Goal: Task Accomplishment & Management: Manage account settings

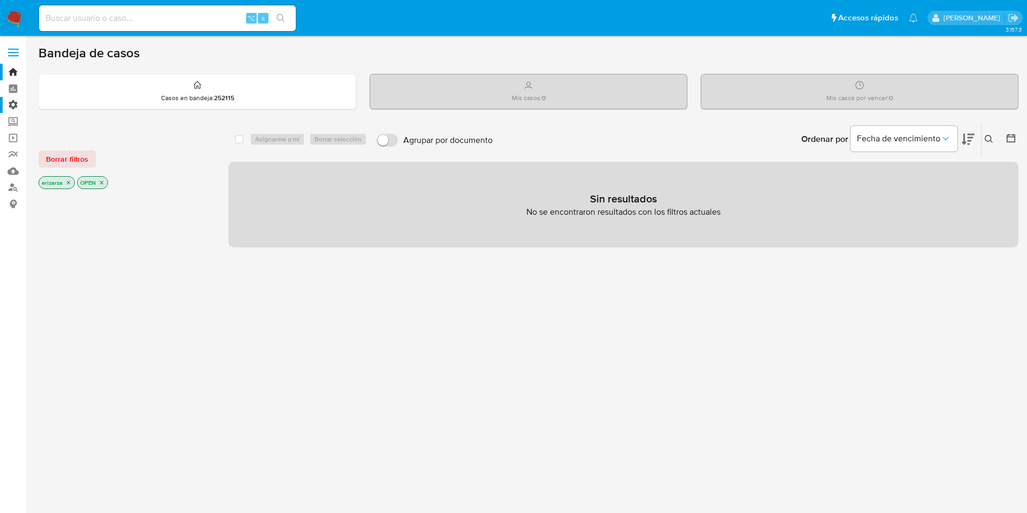
click at [14, 104] on label "Administración" at bounding box center [63, 105] width 127 height 17
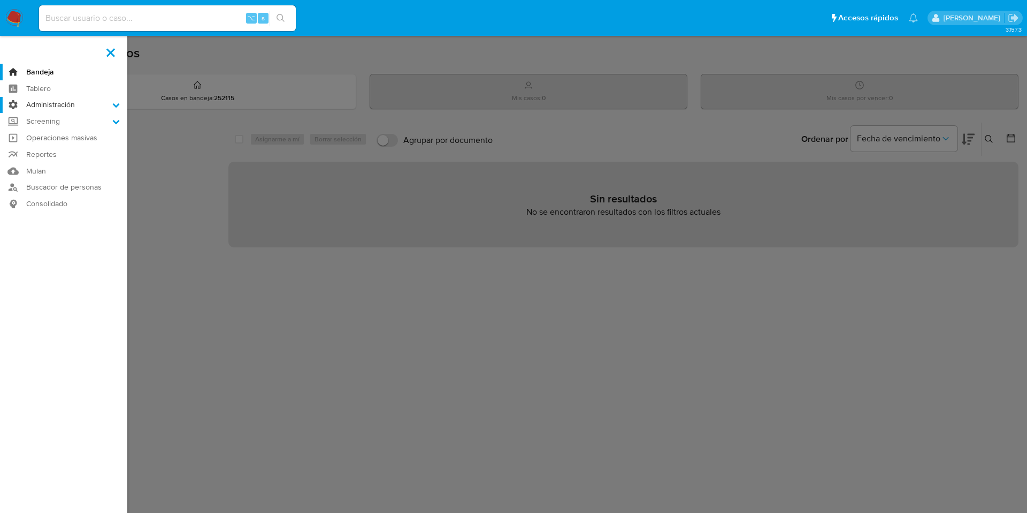
click at [0, 0] on input "Administración" at bounding box center [0, 0] width 0 height 0
click at [55, 117] on link "Reglas" at bounding box center [63, 119] width 127 height 13
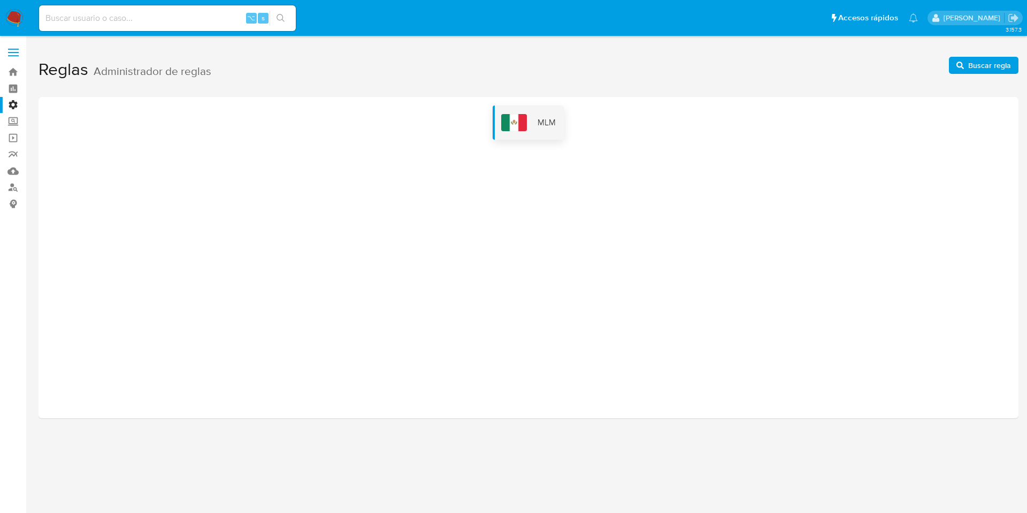
click at [514, 120] on img at bounding box center [514, 122] width 26 height 17
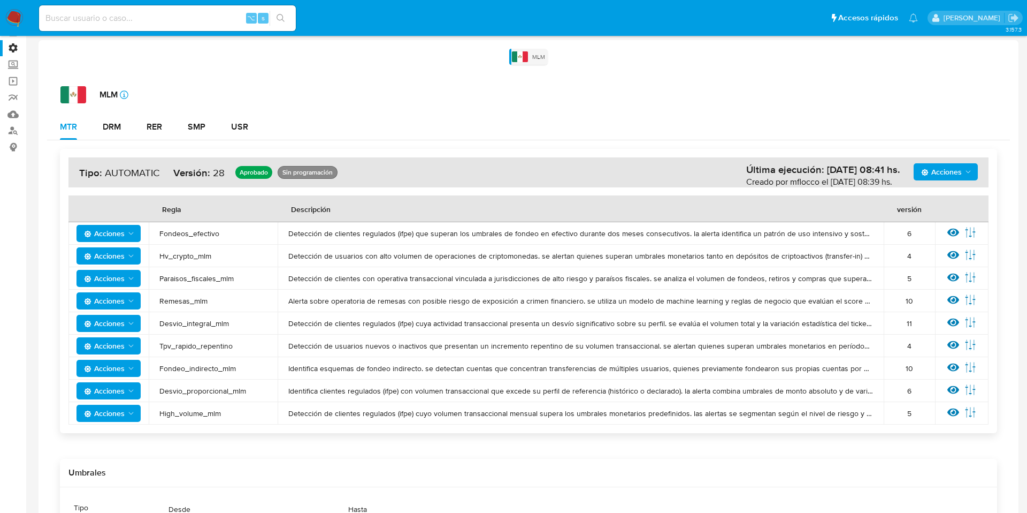
scroll to position [66, 0]
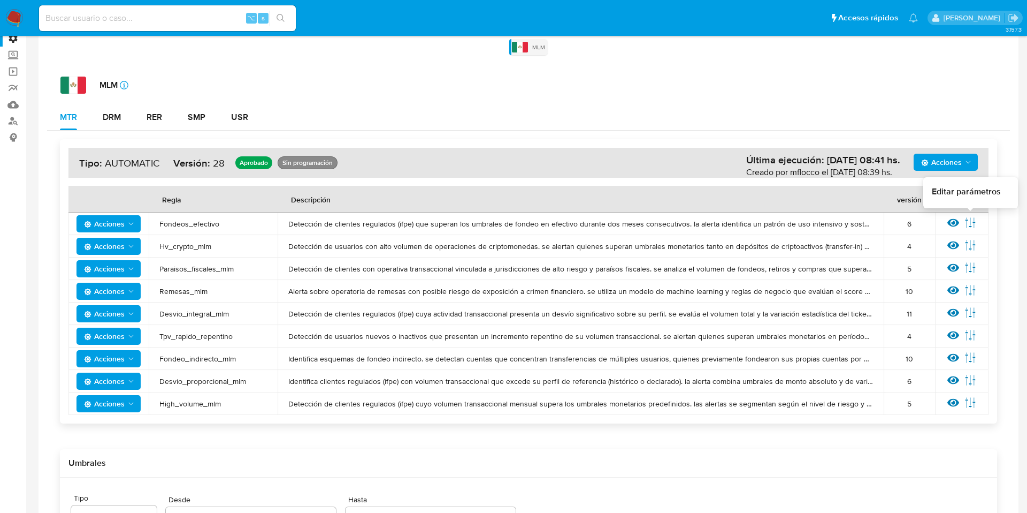
click at [972, 221] on icon at bounding box center [971, 223] width 12 height 12
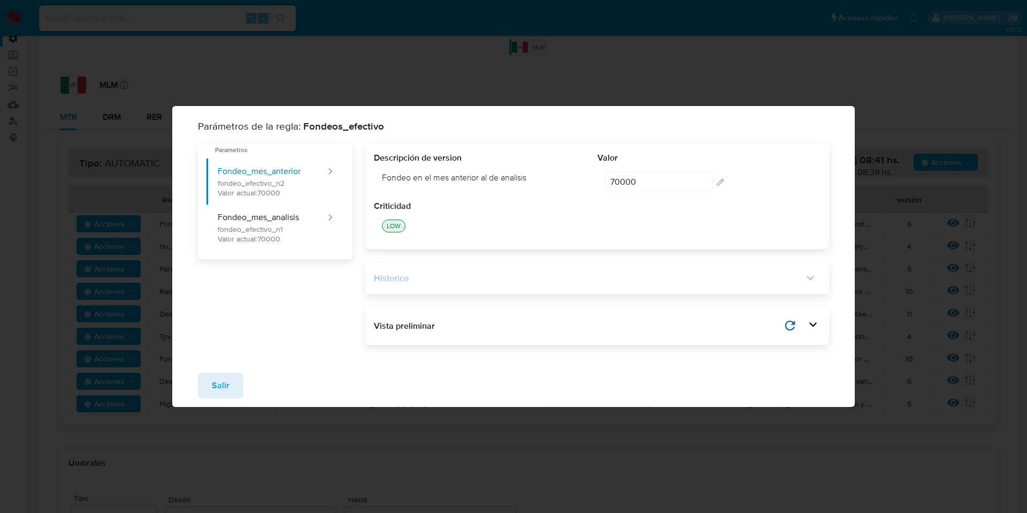
click at [594, 276] on div "Historico" at bounding box center [589, 278] width 430 height 12
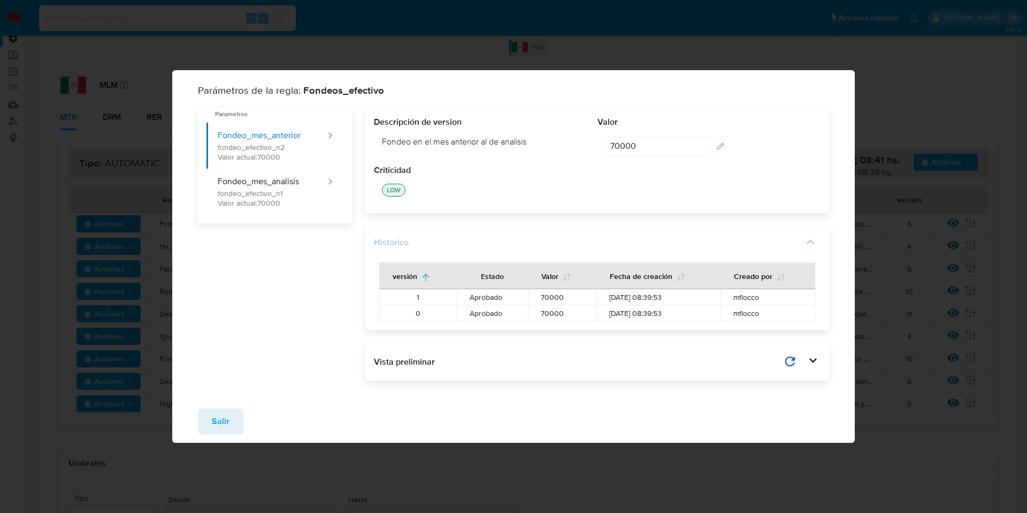
click at [798, 244] on div "Historico" at bounding box center [589, 242] width 430 height 12
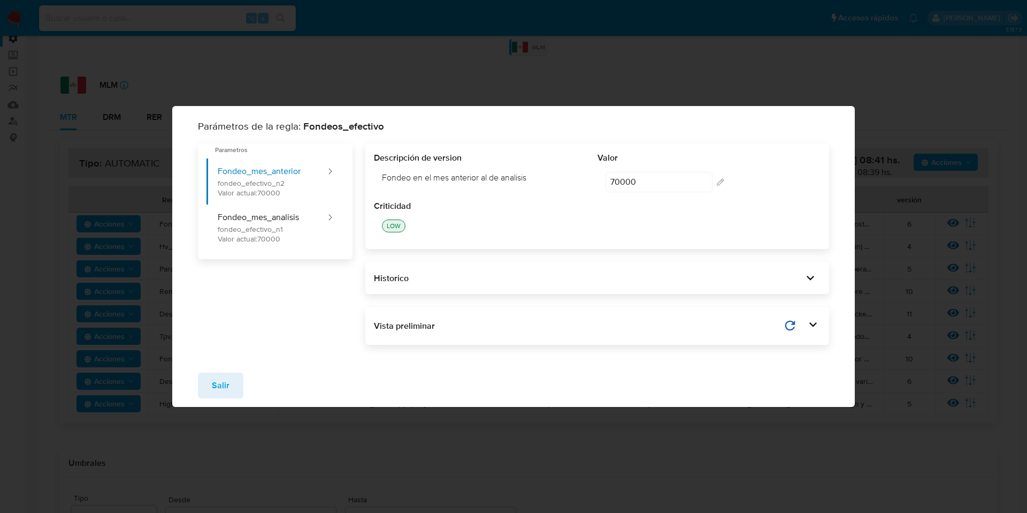
click at [900, 119] on div "Parámetros de la regla: Fondeos_efectivo Parametros Fondeo_mes_anterior fondeo_…" at bounding box center [513, 256] width 1027 height 513
click at [228, 381] on button "Salir" at bounding box center [220, 385] width 45 height 26
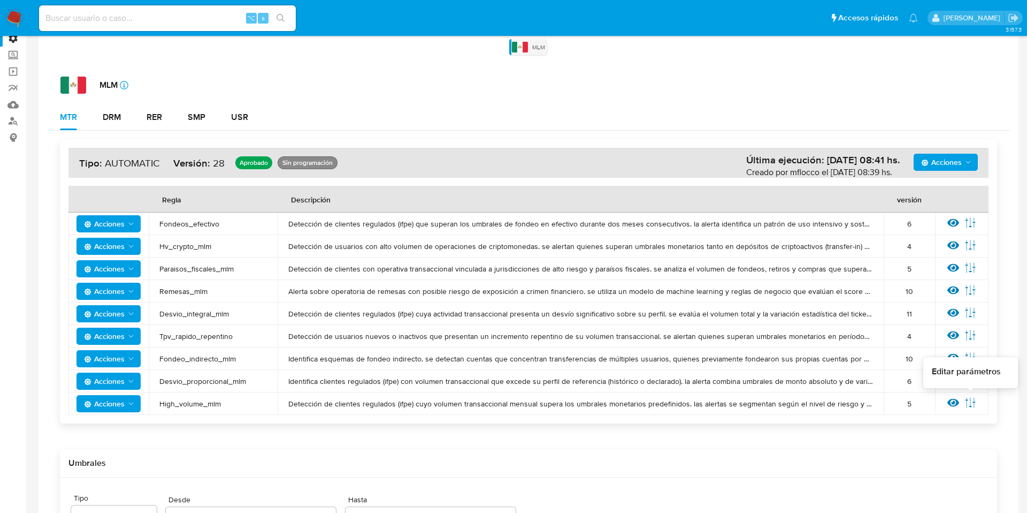
click at [975, 403] on icon at bounding box center [971, 402] width 12 height 12
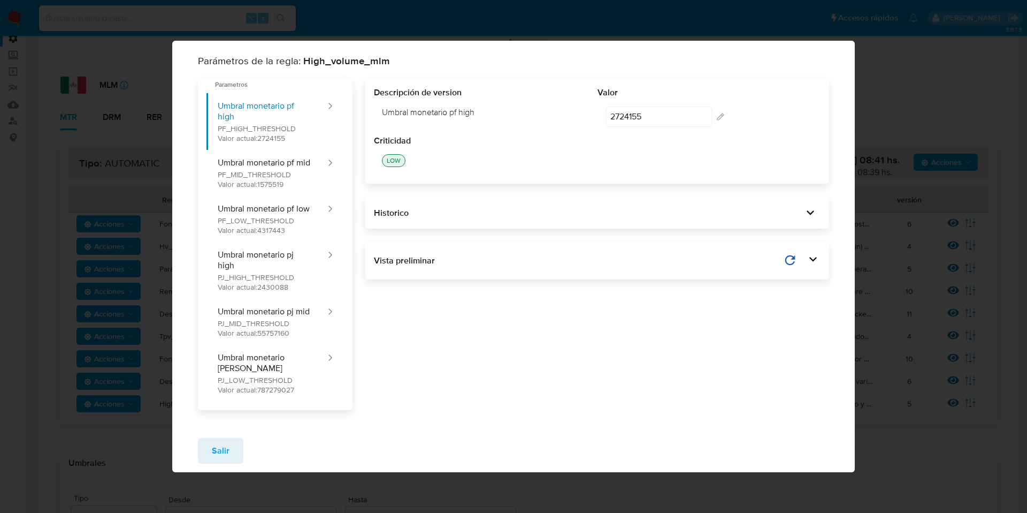
click at [579, 204] on div "Historico" at bounding box center [597, 212] width 464 height 32
click at [582, 214] on div "Historico" at bounding box center [589, 213] width 430 height 12
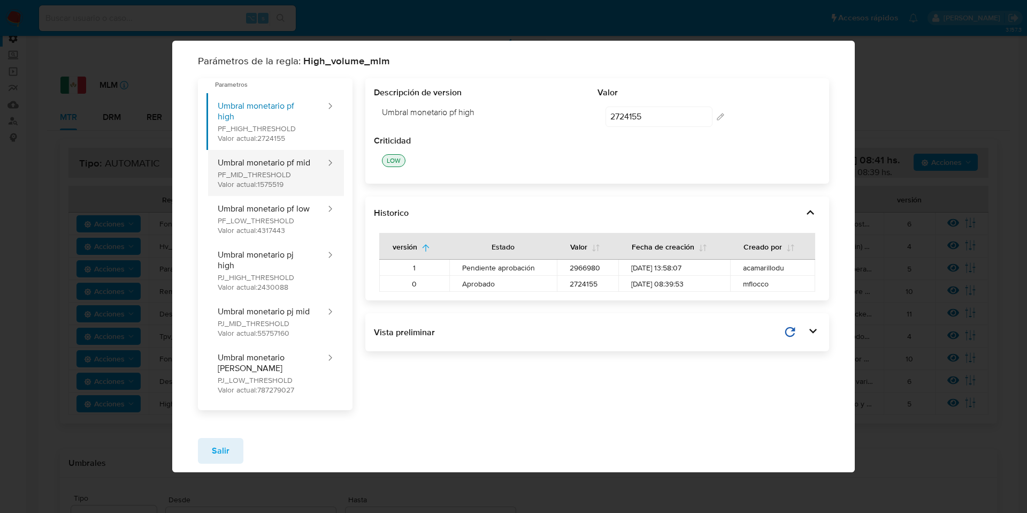
click at [299, 184] on button "Umbral monetario pf mid PF_MID_THRESHOLD Valor actual: 1575519" at bounding box center [267, 173] width 120 height 46
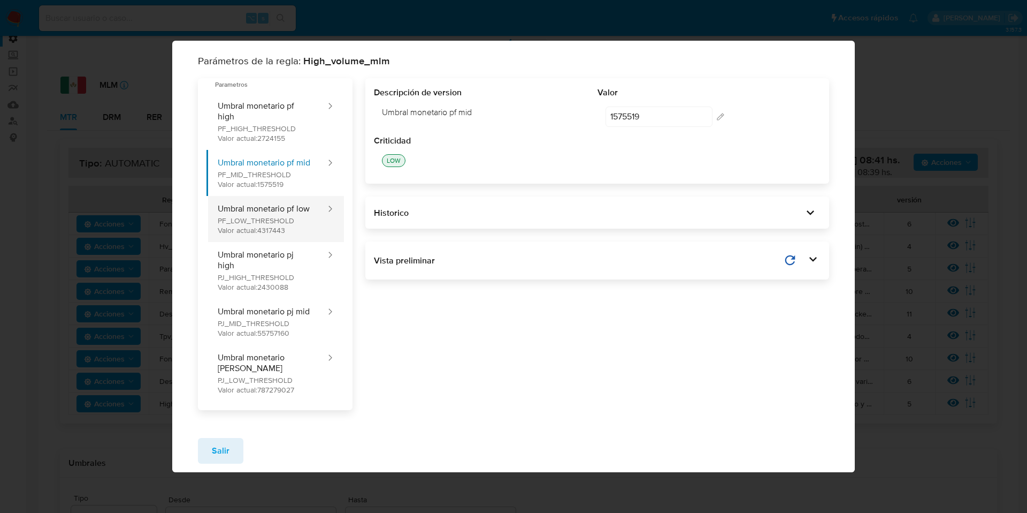
click at [284, 218] on button "Umbral monetario pf low PF_LOW_THRESHOLD Valor actual: 4317443" at bounding box center [267, 219] width 120 height 46
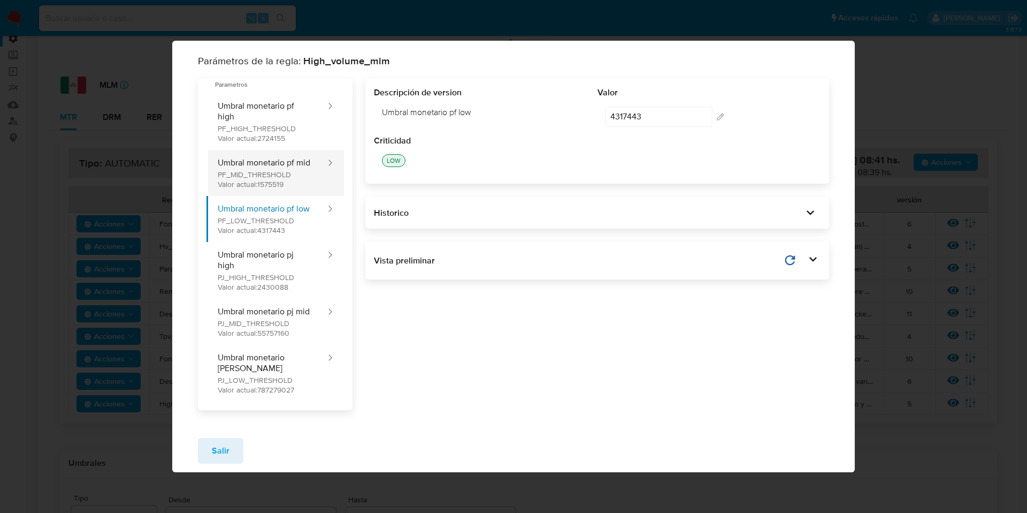
click at [283, 174] on button "Umbral monetario pf mid PF_MID_THRESHOLD Valor actual: 1575519" at bounding box center [267, 173] width 120 height 46
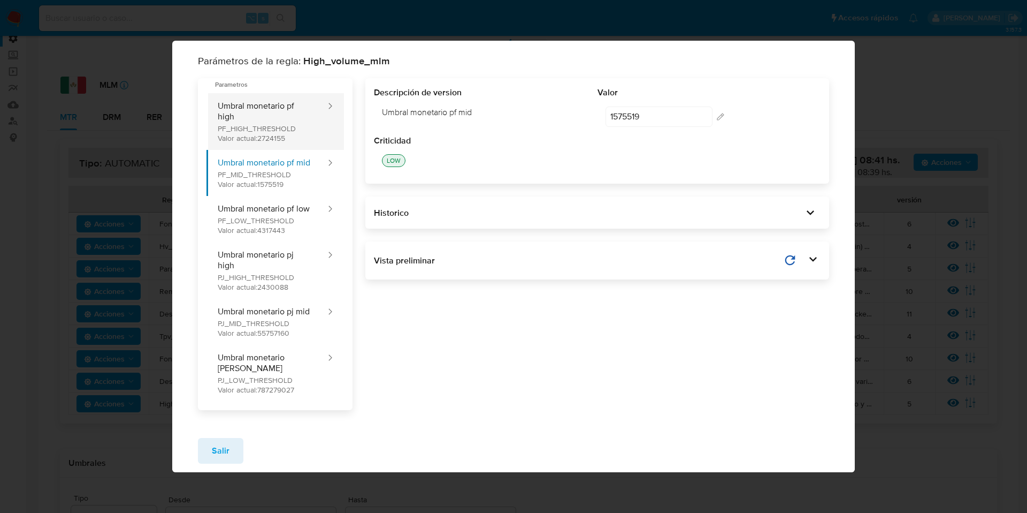
click at [280, 136] on button "Umbral monetario pf high PF_HIGH_THRESHOLD Valor actual: 2724155" at bounding box center [267, 121] width 120 height 57
type input "2724155"
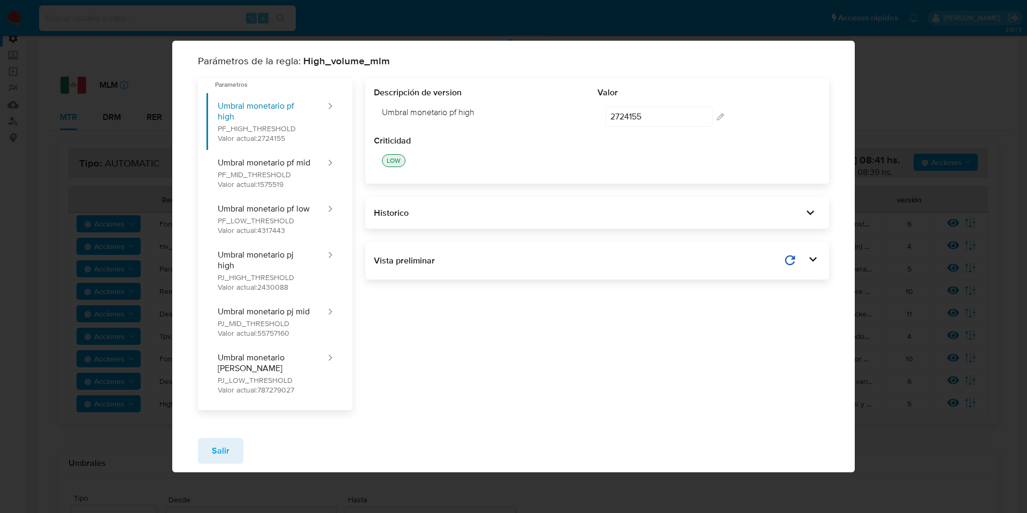
click at [51, 149] on div "Parámetros de la regla: High_volume_mlm Parametros Umbral monetario pf high PF_…" at bounding box center [513, 256] width 1027 height 513
click at [217, 441] on span "Salir" at bounding box center [221, 451] width 18 height 24
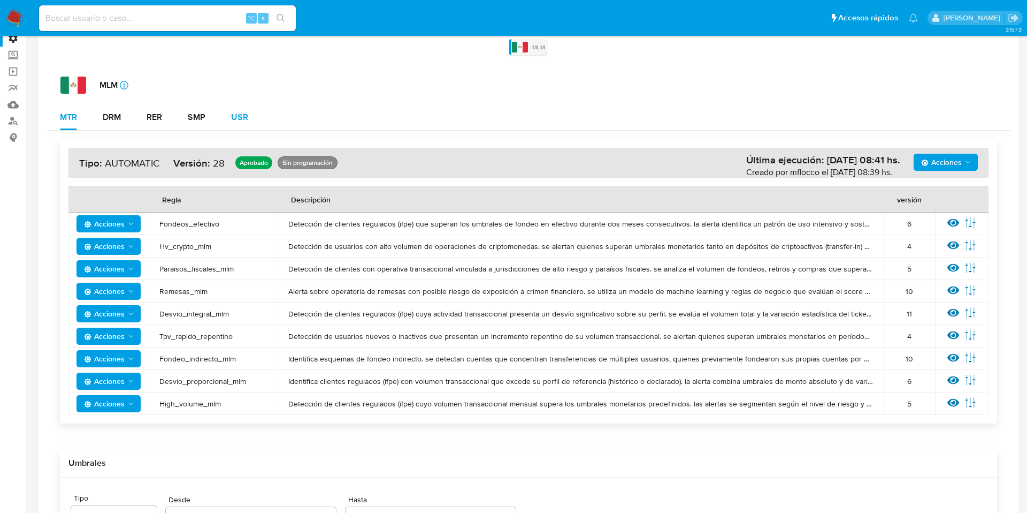
click at [226, 109] on button "USR" at bounding box center [239, 117] width 43 height 26
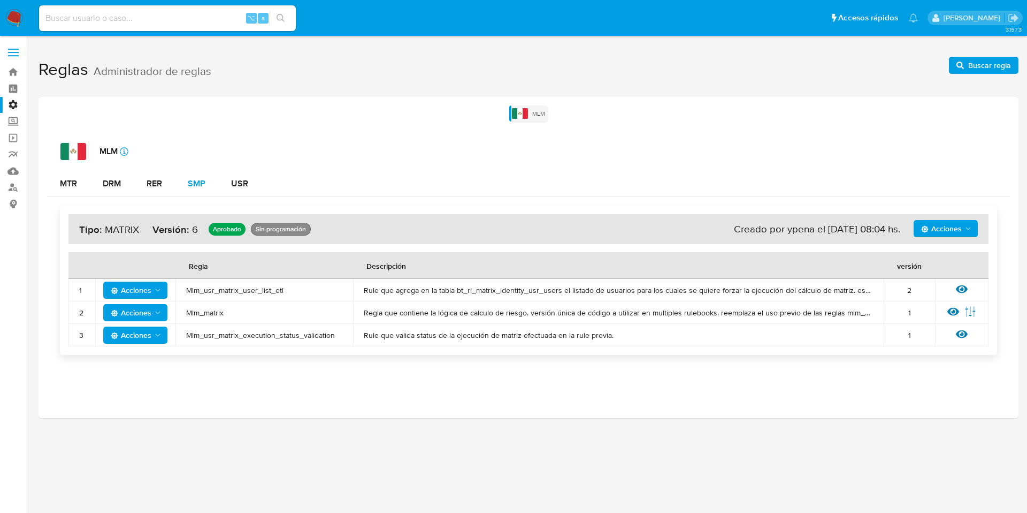
click at [202, 185] on div "SMP" at bounding box center [197, 183] width 18 height 9
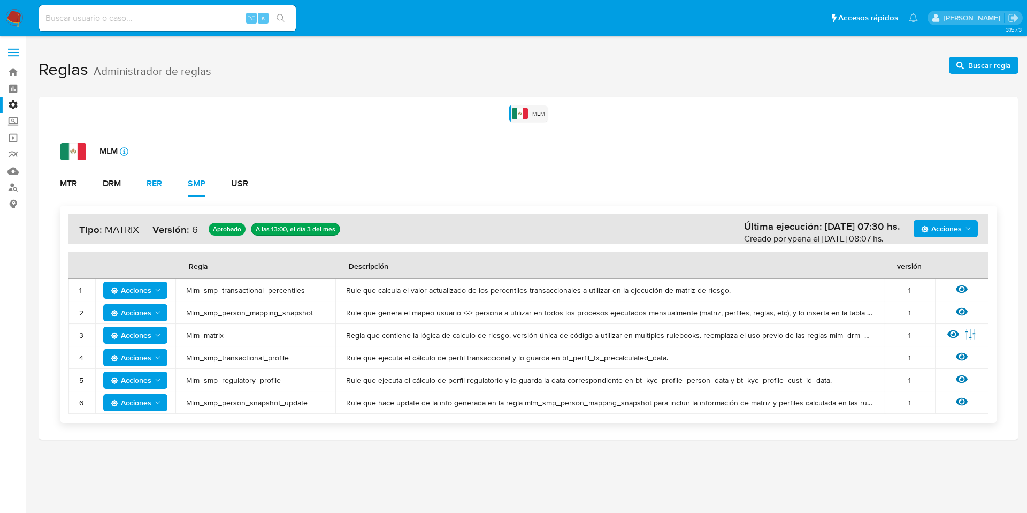
click at [161, 179] on div "RER" at bounding box center [155, 183] width 16 height 9
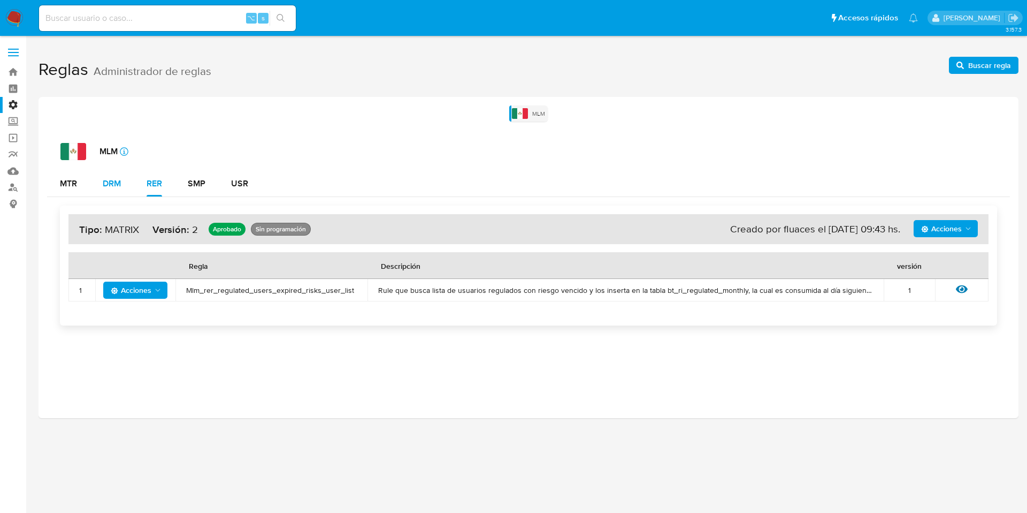
click at [117, 180] on div "DRM" at bounding box center [112, 183] width 18 height 9
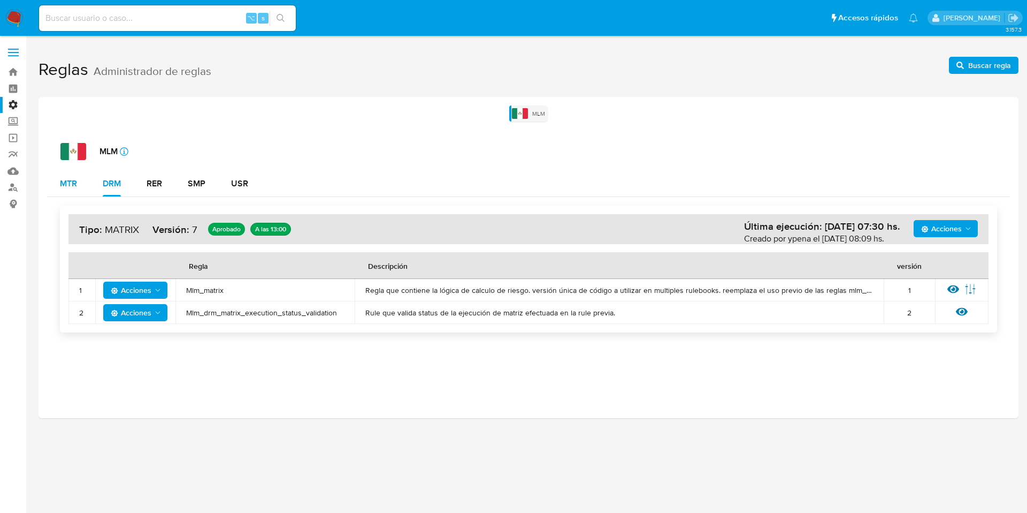
click at [76, 179] on div "MTR" at bounding box center [68, 183] width 17 height 9
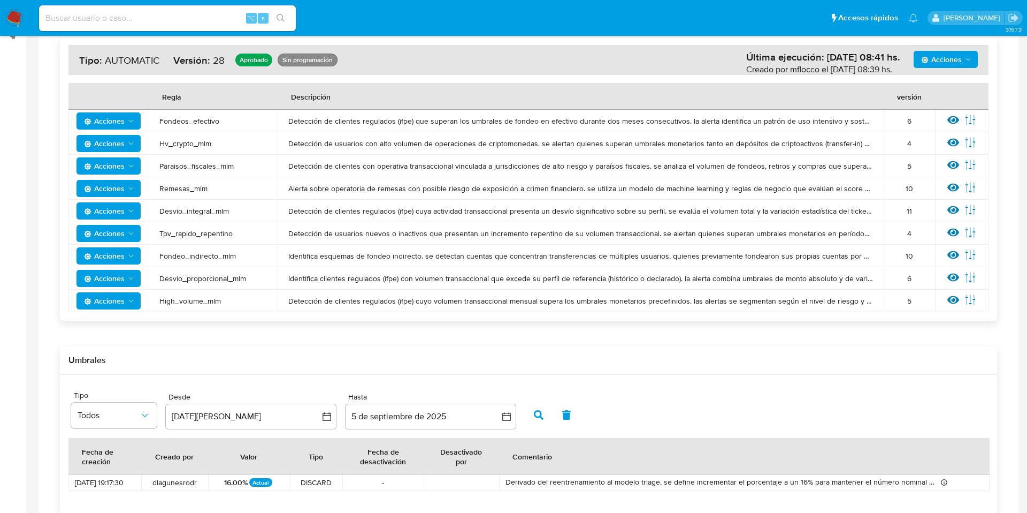
scroll to position [195, 0]
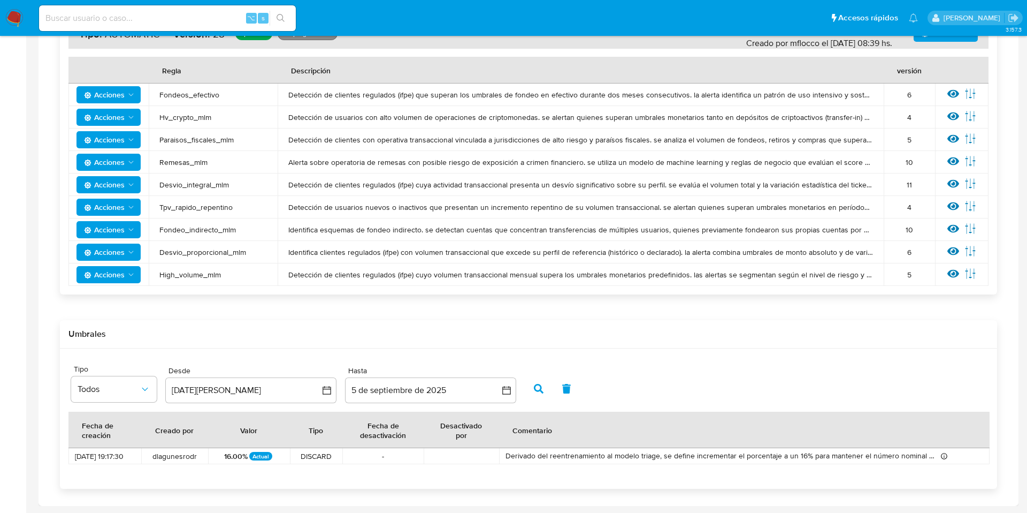
click at [131, 455] on span "08/05/2025 19:17:30" at bounding box center [105, 456] width 60 height 10
click at [202, 457] on span "dlagunesrodr" at bounding box center [175, 456] width 54 height 10
click at [261, 459] on p "Actual" at bounding box center [260, 456] width 23 height 9
click at [944, 454] on icon at bounding box center [944, 455] width 7 height 7
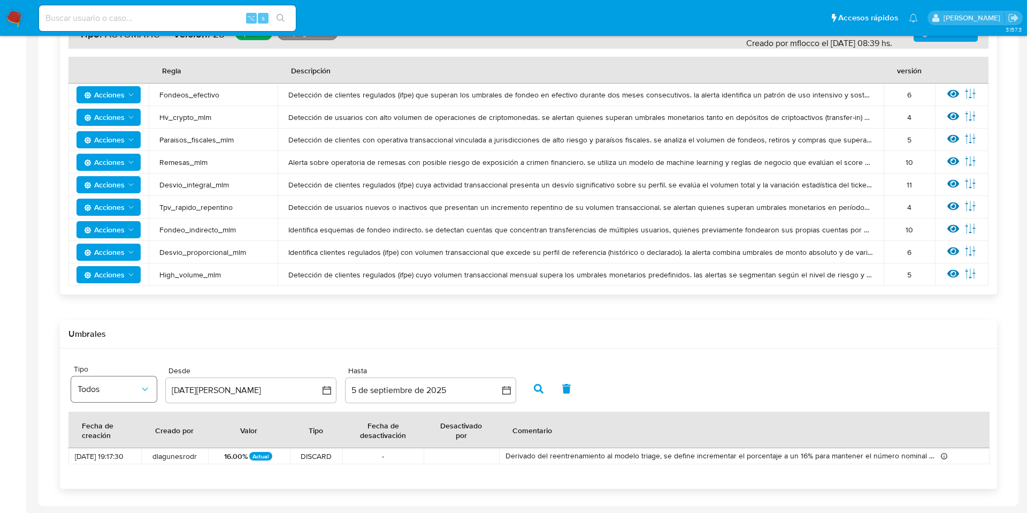
click at [107, 389] on span "Todos" at bounding box center [109, 389] width 62 height 11
click at [145, 349] on div "Site Tipo Todos Desde 5 de agosto de 2024 5-08-2024 Hasta 5 de septiembre de 20…" at bounding box center [528, 418] width 937 height 140
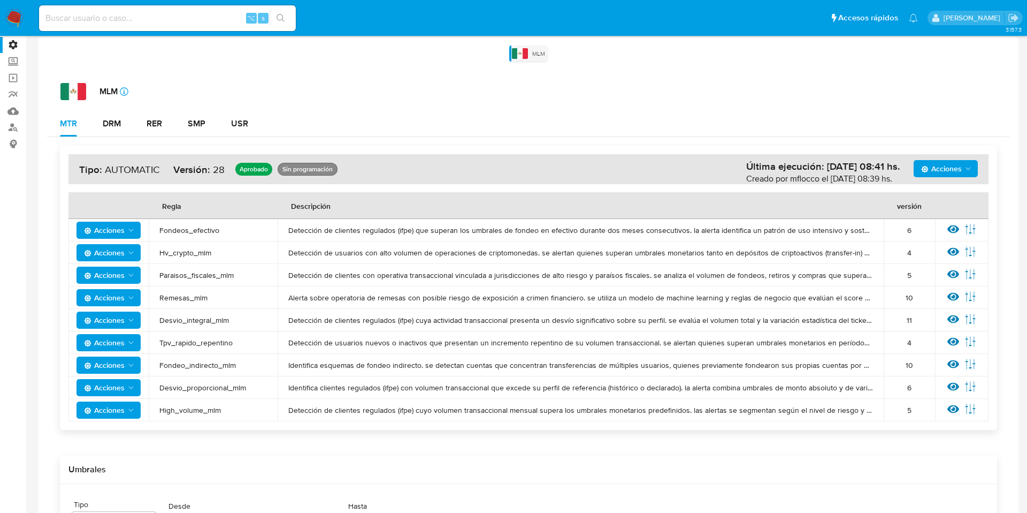
scroll to position [0, 0]
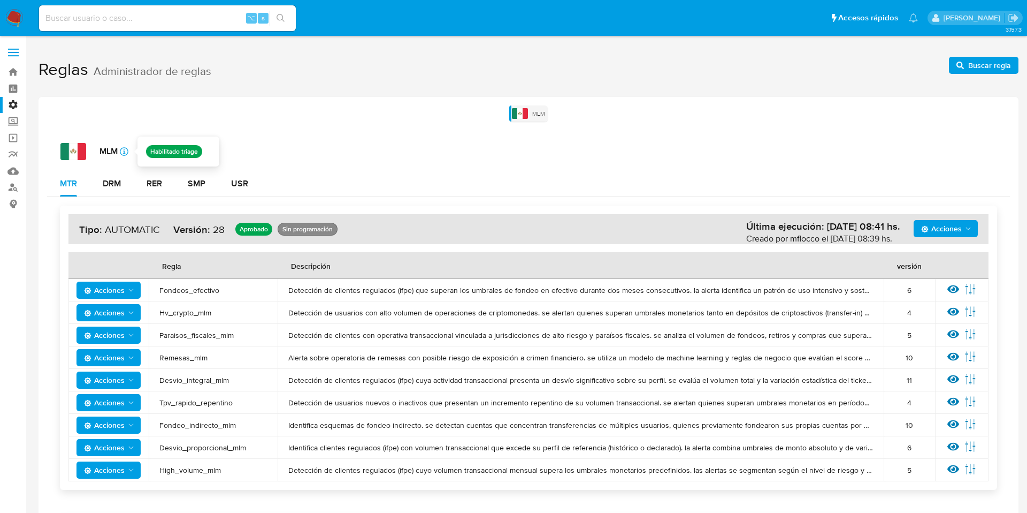
click at [125, 150] on icon "icon-info-16" at bounding box center [124, 151] width 9 height 9
click at [106, 179] on div "DRM" at bounding box center [112, 183] width 18 height 9
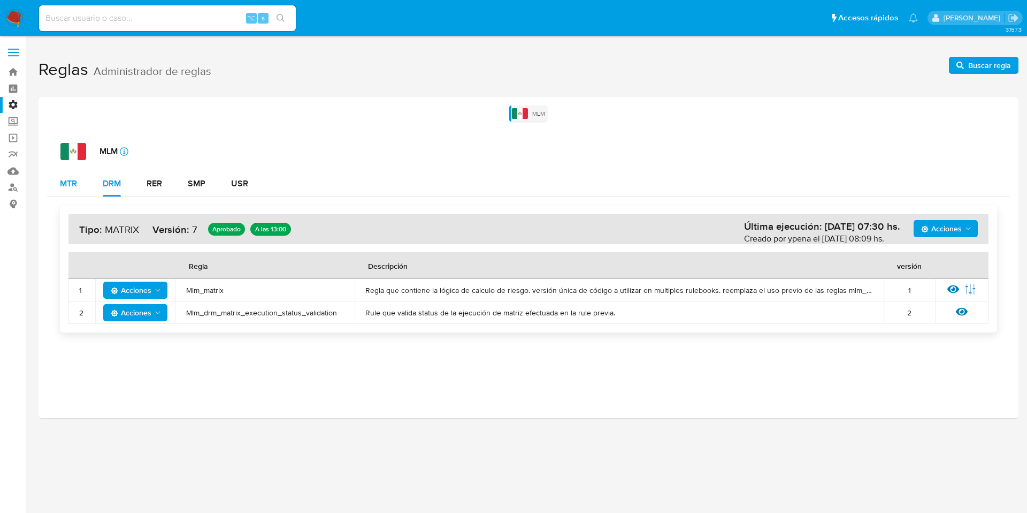
click at [69, 180] on div "MTR" at bounding box center [68, 183] width 17 height 9
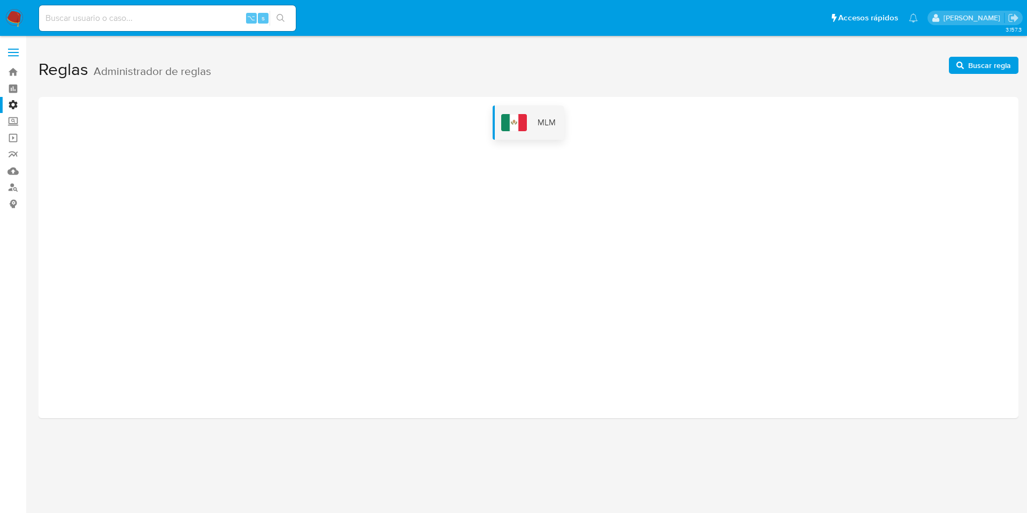
click at [521, 113] on div "MLM" at bounding box center [529, 122] width 72 height 34
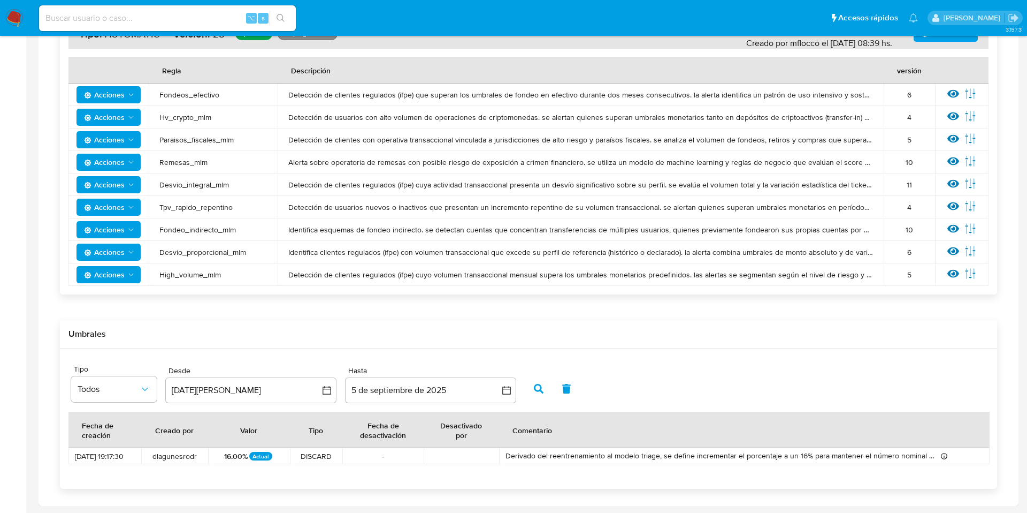
scroll to position [113, 0]
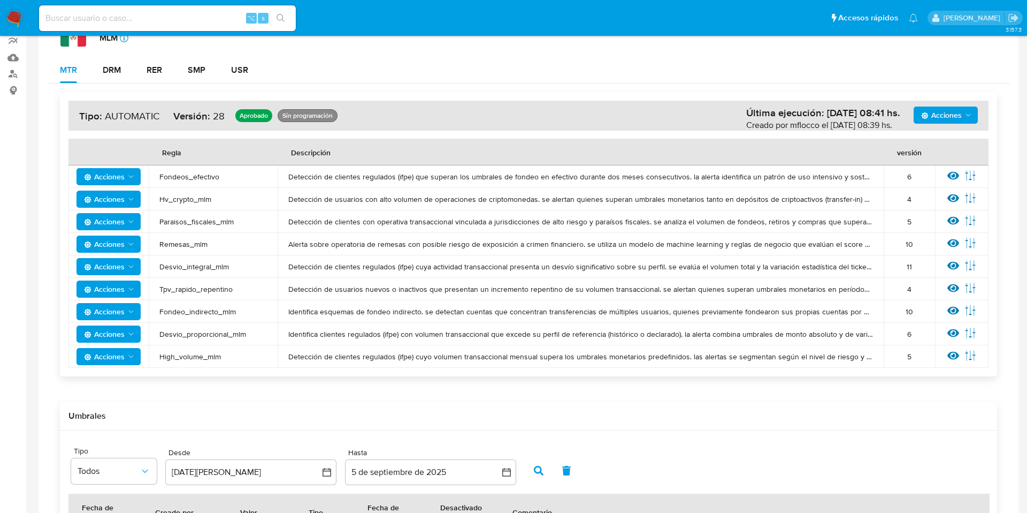
click at [965, 175] on icon at bounding box center [971, 176] width 12 height 12
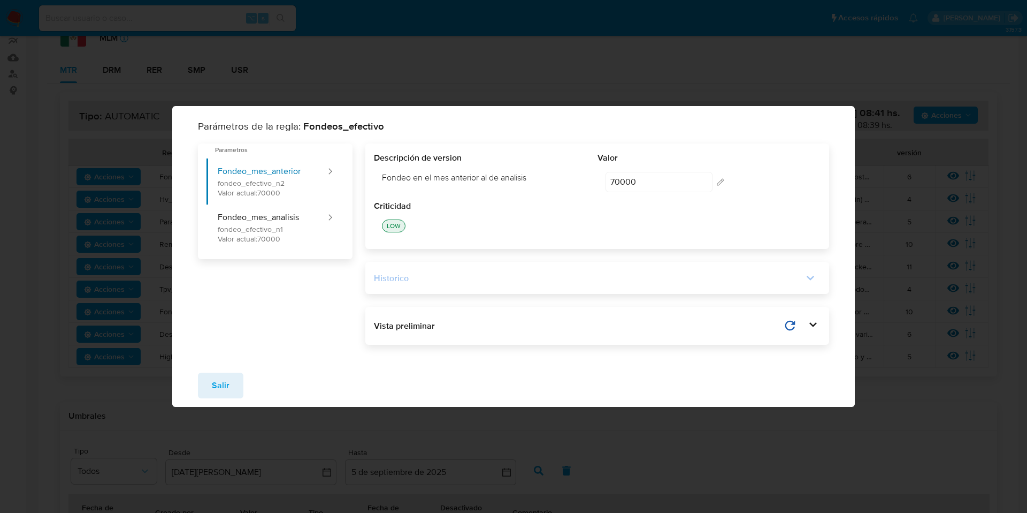
click at [538, 272] on div "Historico" at bounding box center [589, 278] width 430 height 12
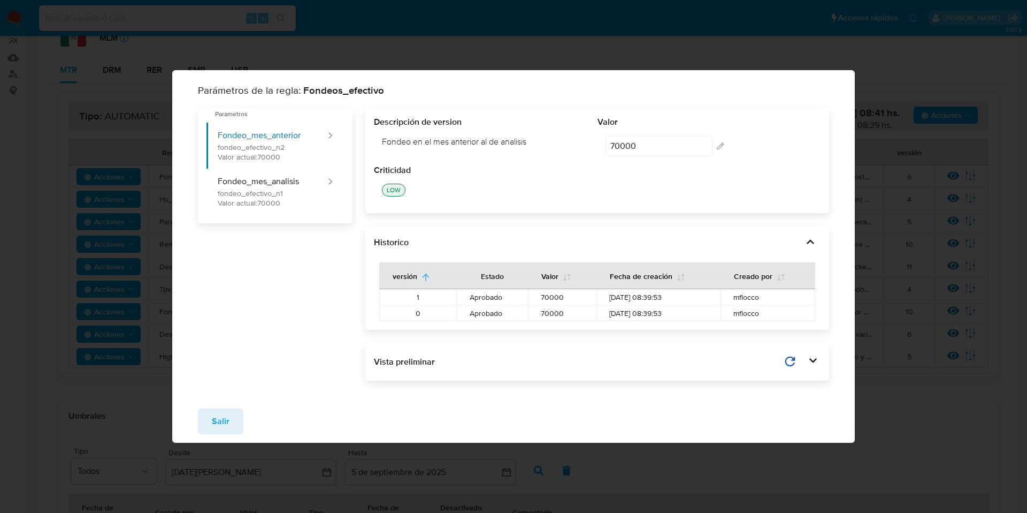
click at [894, 129] on div "Parámetros de la regla: Fondeos_efectivo Parametros Fondeo_mes_anterior fondeo_…" at bounding box center [513, 256] width 1027 height 513
click at [217, 424] on span "Salir" at bounding box center [221, 421] width 18 height 24
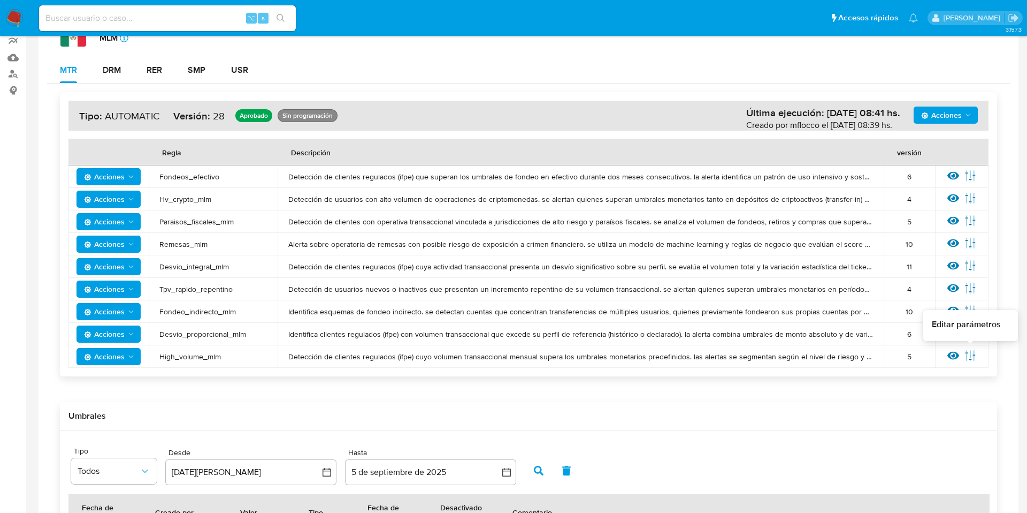
click at [975, 355] on icon at bounding box center [971, 355] width 10 height 10
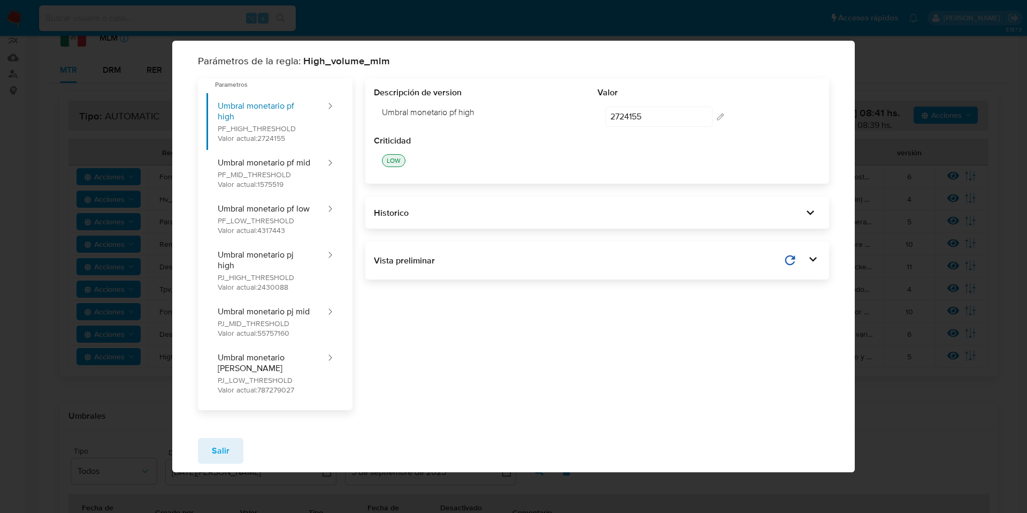
click at [416, 207] on div "Historico" at bounding box center [597, 212] width 464 height 32
click at [417, 215] on div "Historico" at bounding box center [589, 213] width 430 height 12
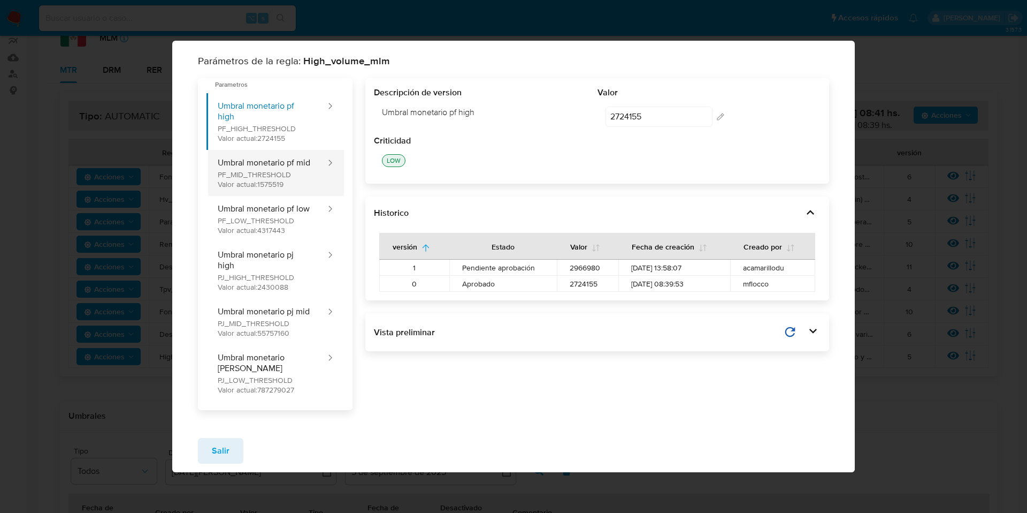
click at [249, 188] on button "Umbral monetario pf mid PF_MID_THRESHOLD Valor actual: 1575519" at bounding box center [267, 173] width 120 height 46
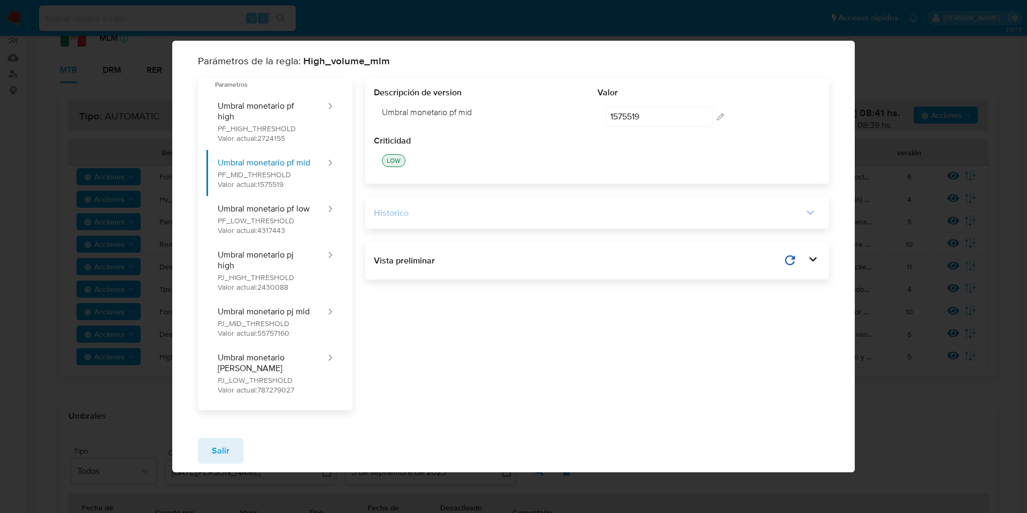
click at [416, 218] on div "Historico" at bounding box center [589, 213] width 430 height 12
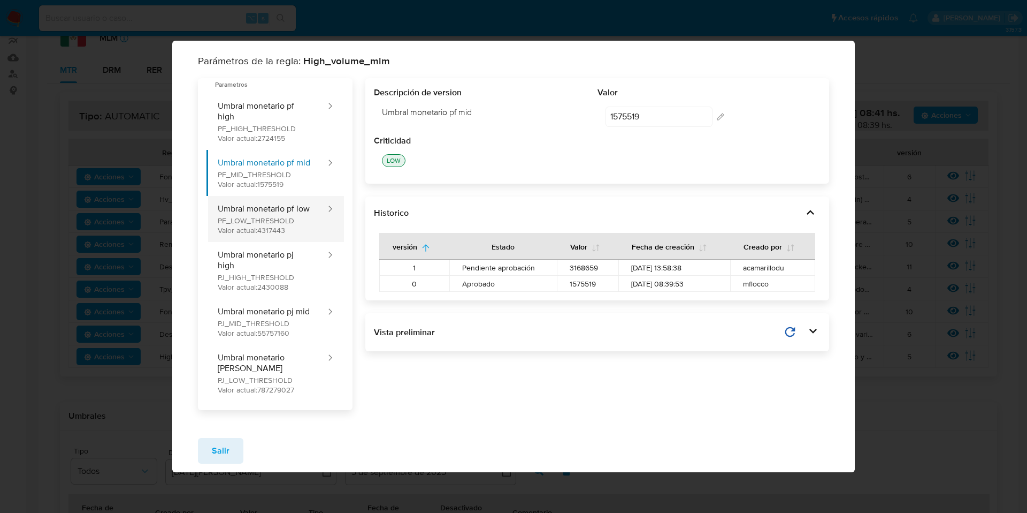
click at [286, 228] on button "Umbral monetario pf low PF_LOW_THRESHOLD Valor actual: 4317443" at bounding box center [267, 219] width 120 height 46
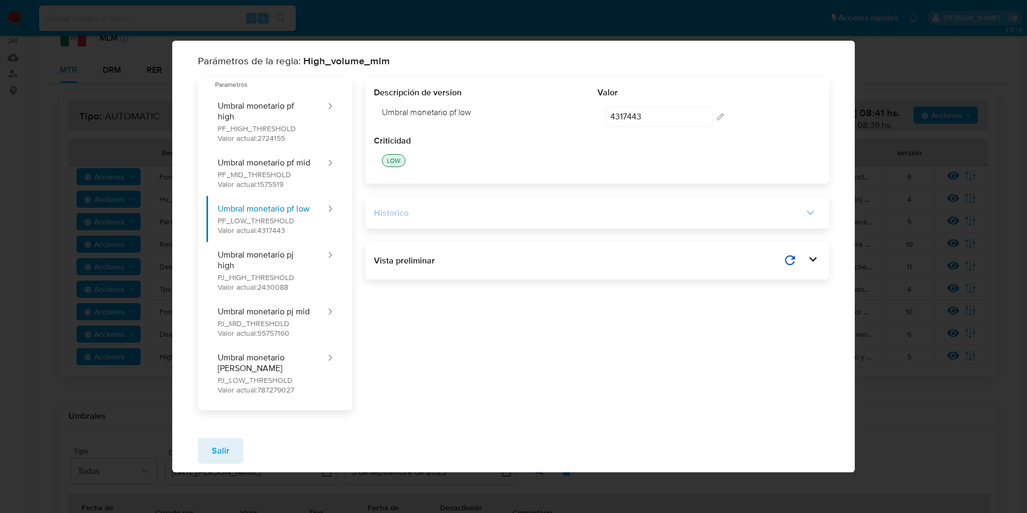
click at [410, 212] on div "Historico" at bounding box center [589, 213] width 430 height 12
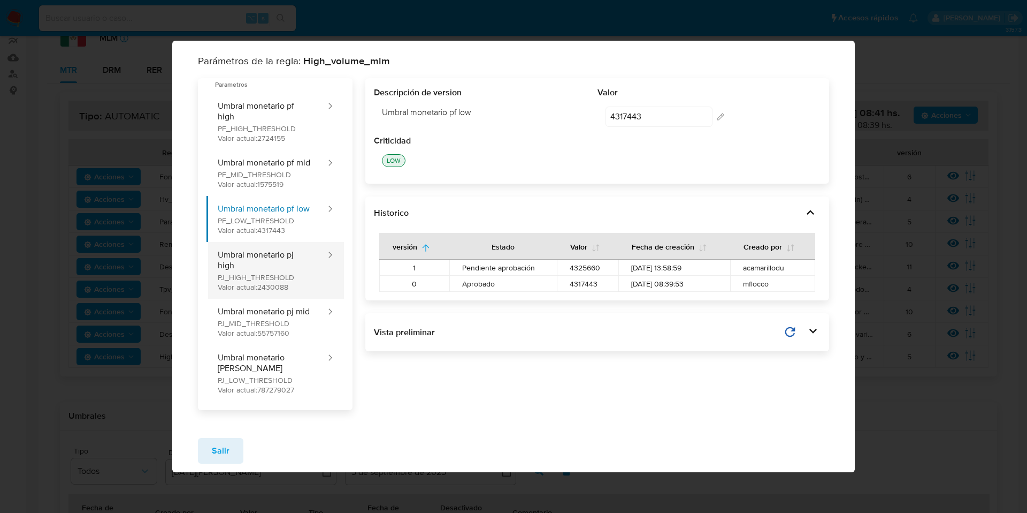
click at [318, 259] on button "Umbral monetario pj high PJ_HIGH_THRESHOLD Valor actual: 2430088" at bounding box center [267, 270] width 120 height 57
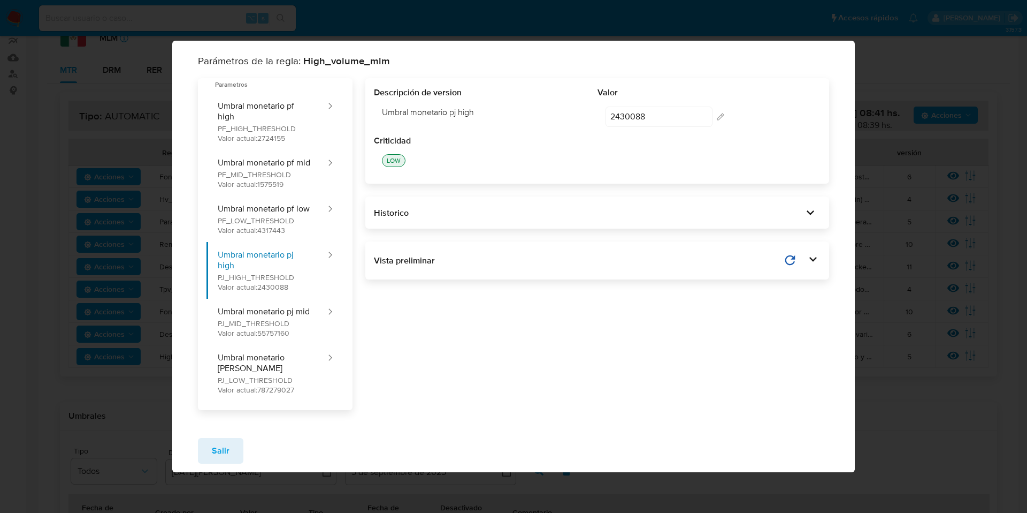
click at [394, 228] on div "Historico" at bounding box center [597, 212] width 464 height 32
click at [394, 219] on div "Historico" at bounding box center [589, 213] width 430 height 12
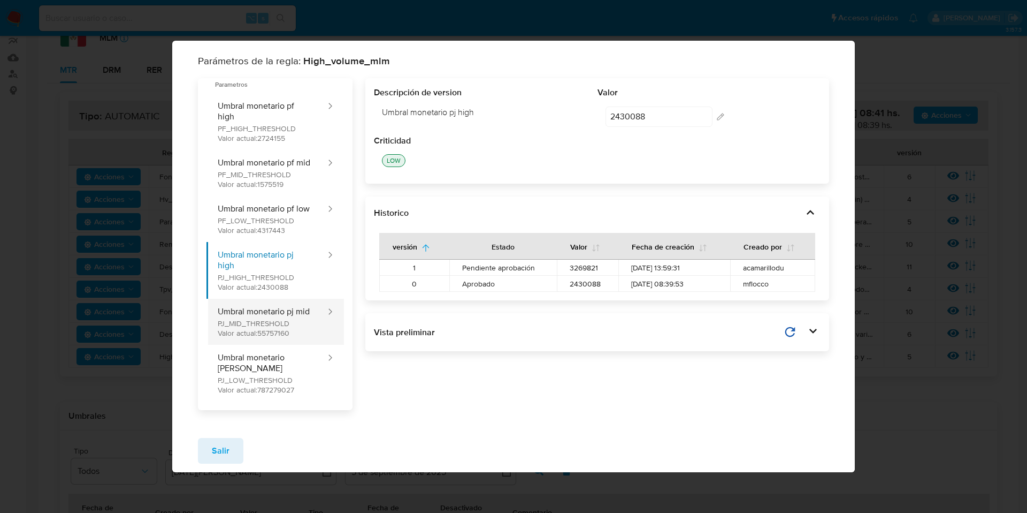
click at [259, 329] on button "Umbral monetario pj mid PJ_MID_THRESHOLD Valor actual: 55757160" at bounding box center [267, 322] width 120 height 46
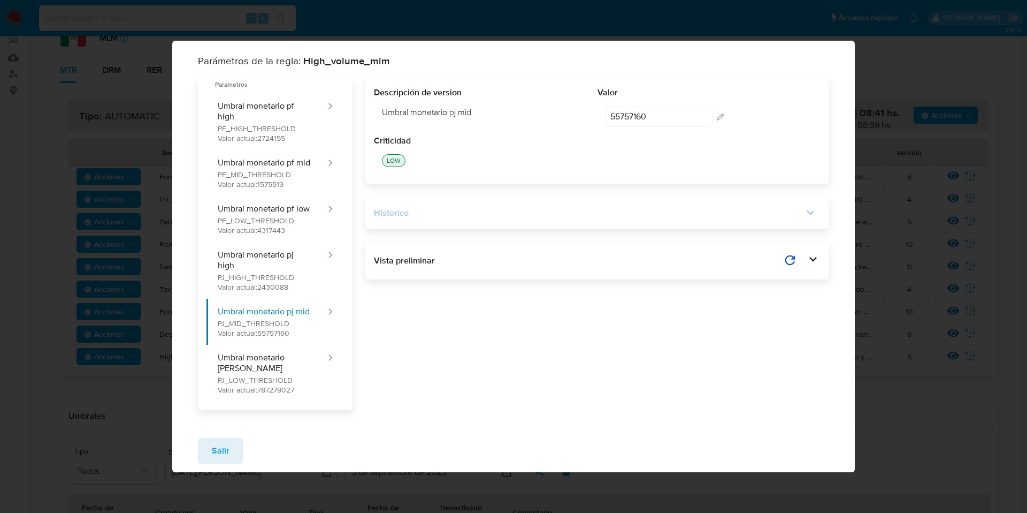
click at [403, 219] on div "Historico" at bounding box center [589, 213] width 430 height 12
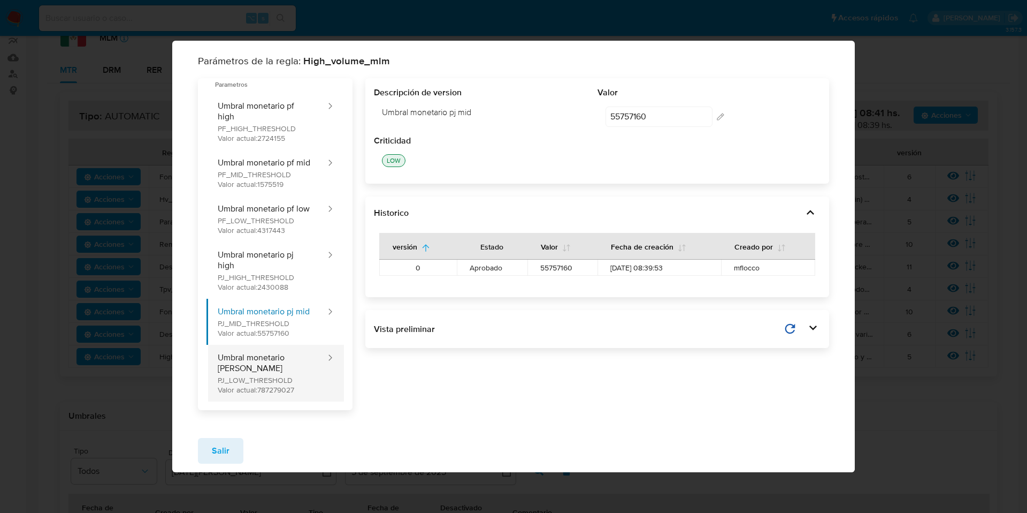
click at [307, 363] on button "Umbral monetario pj low PJ_LOW_THRESHOLD Valor actual: 787279027" at bounding box center [267, 373] width 120 height 57
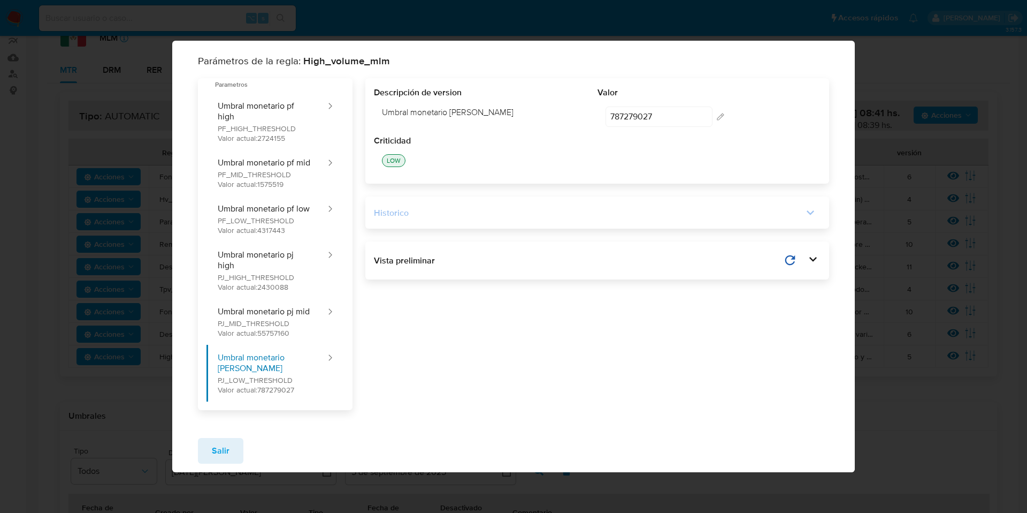
click at [404, 219] on div "Historico" at bounding box center [589, 213] width 430 height 12
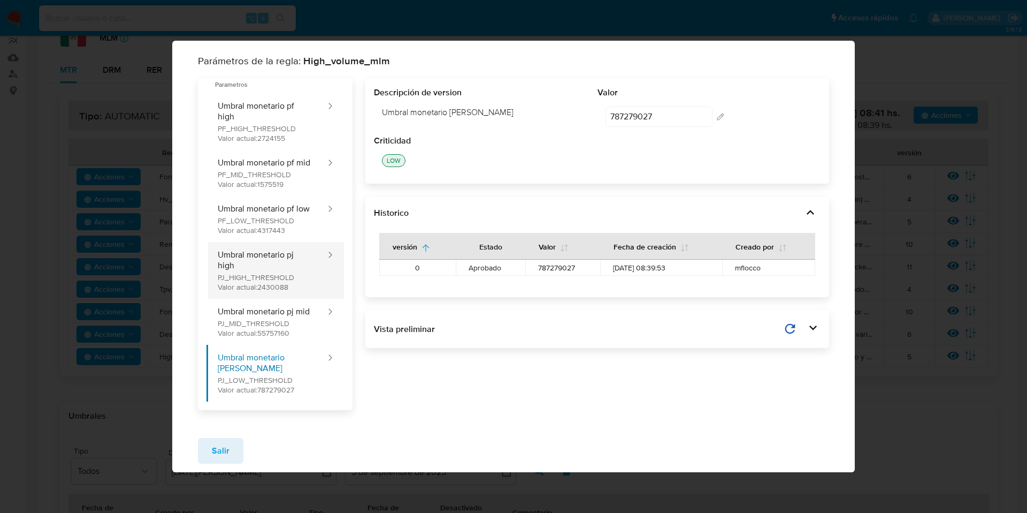
click at [299, 270] on button "Umbral monetario pj high PJ_HIGH_THRESHOLD Valor actual: 2430088" at bounding box center [267, 270] width 120 height 57
type input "2430088"
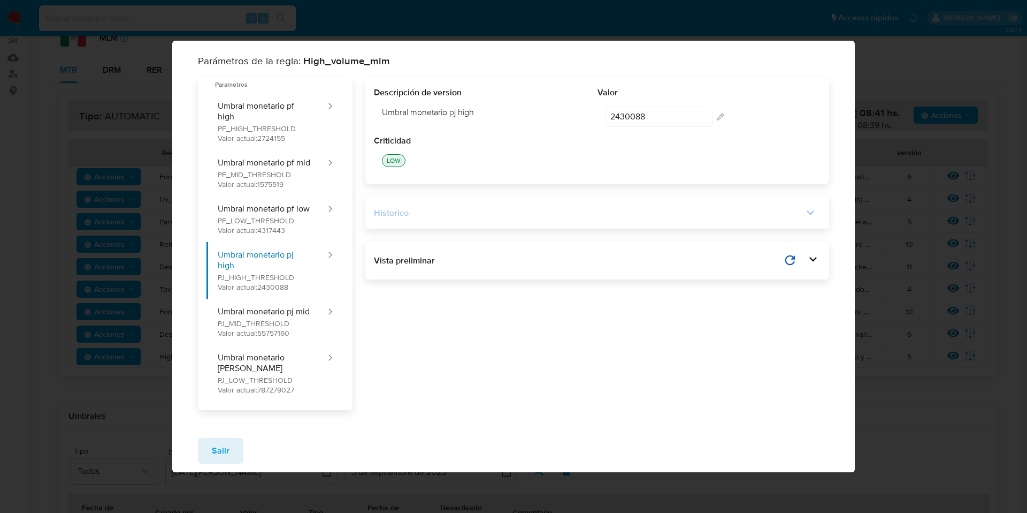
click at [393, 219] on div "Historico" at bounding box center [589, 213] width 430 height 12
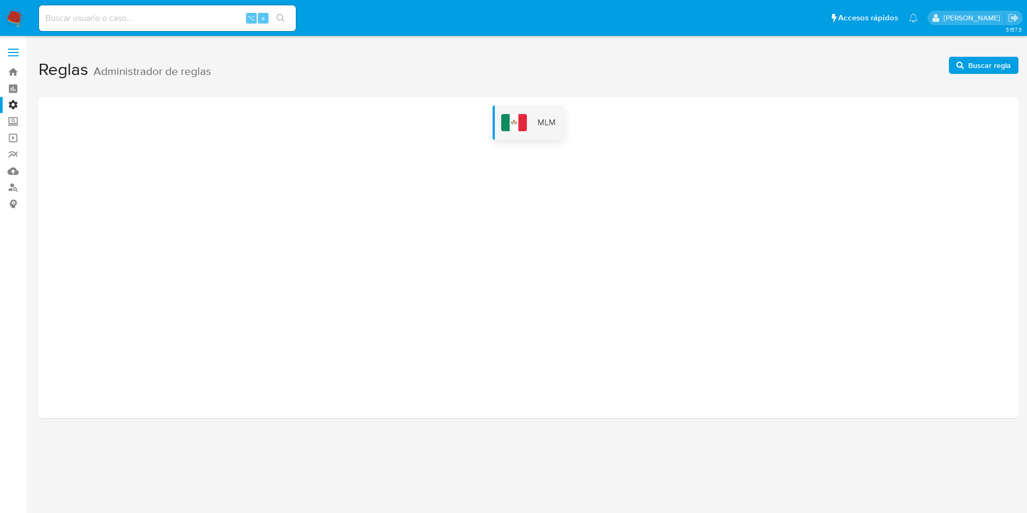
click at [518, 138] on div "MLM" at bounding box center [529, 122] width 72 height 34
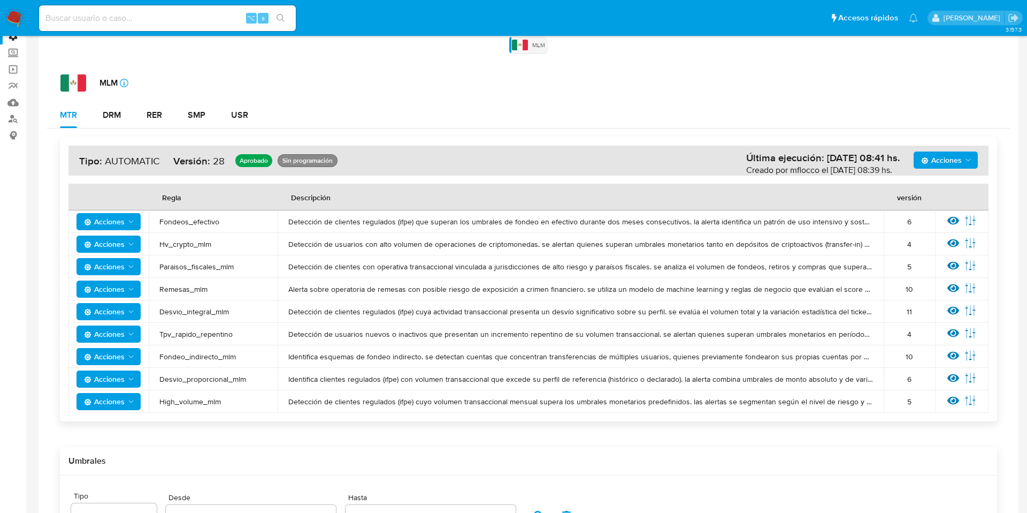
scroll to position [71, 0]
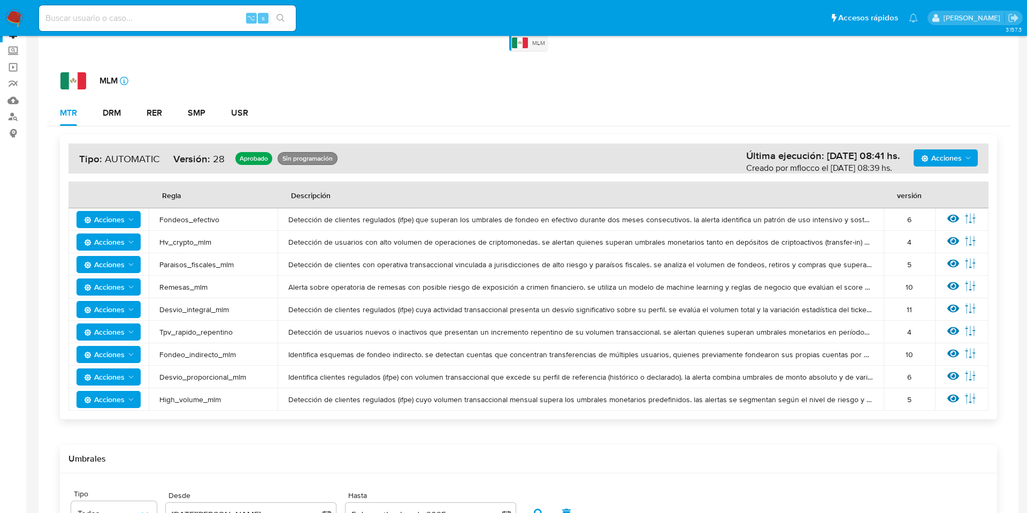
click at [109, 400] on span "Acciones" at bounding box center [104, 399] width 41 height 17
click at [945, 415] on div "Acciones Última ejecución: 05/09/2025 08:41 hs. Creado por mflocco el 05/09/202…" at bounding box center [528, 277] width 937 height 284
click at [972, 399] on icon at bounding box center [971, 398] width 12 height 12
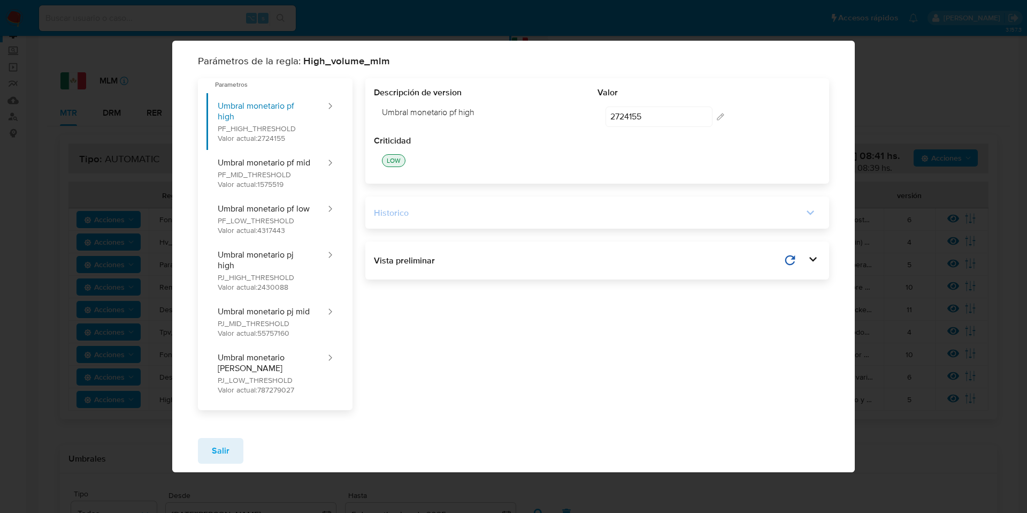
click at [494, 212] on div "Historico" at bounding box center [589, 213] width 430 height 12
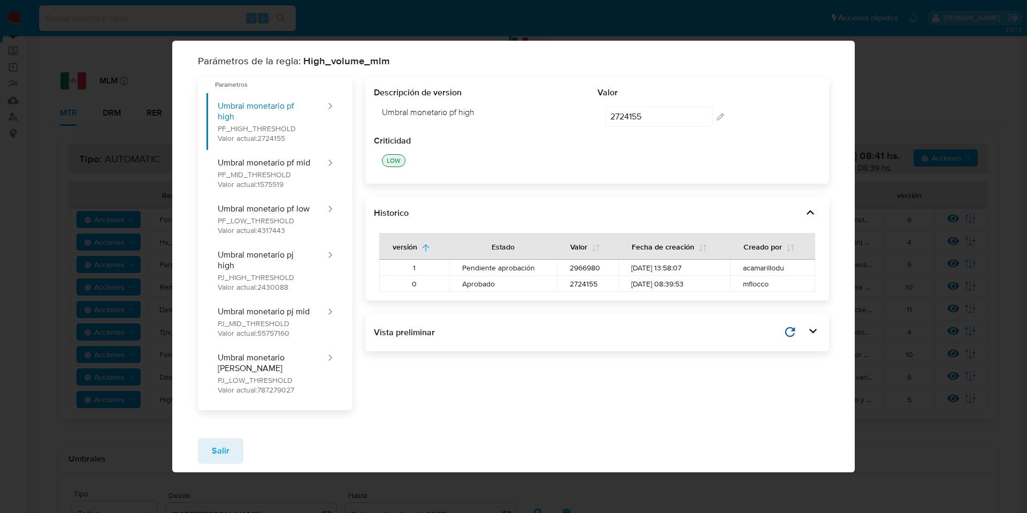
click at [590, 272] on span "2966980" at bounding box center [588, 268] width 36 height 10
click at [587, 272] on span "2966980" at bounding box center [588, 268] width 36 height 10
click at [586, 272] on span "2966980" at bounding box center [588, 268] width 36 height 10
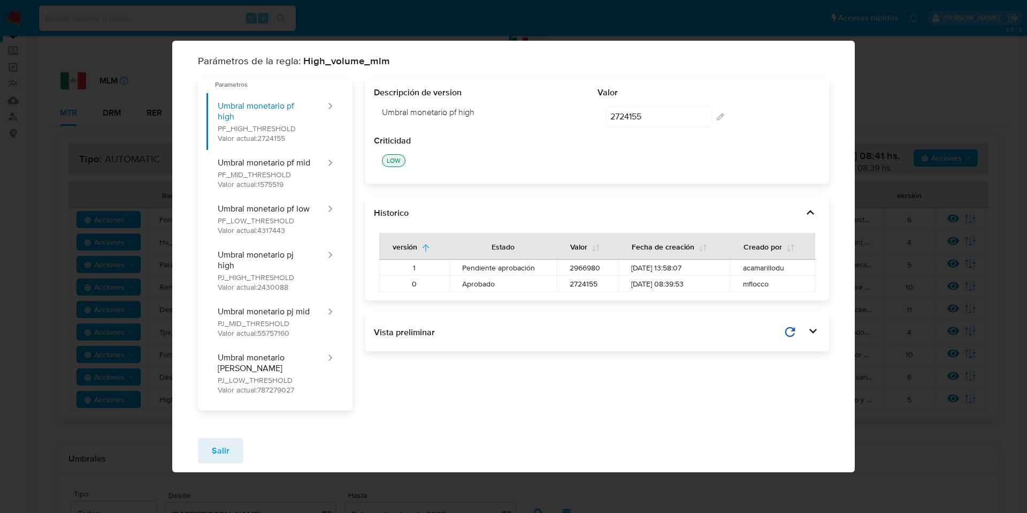
click at [586, 272] on span "2966980" at bounding box center [588, 268] width 36 height 10
click at [638, 119] on input "2724155" at bounding box center [659, 116] width 107 height 20
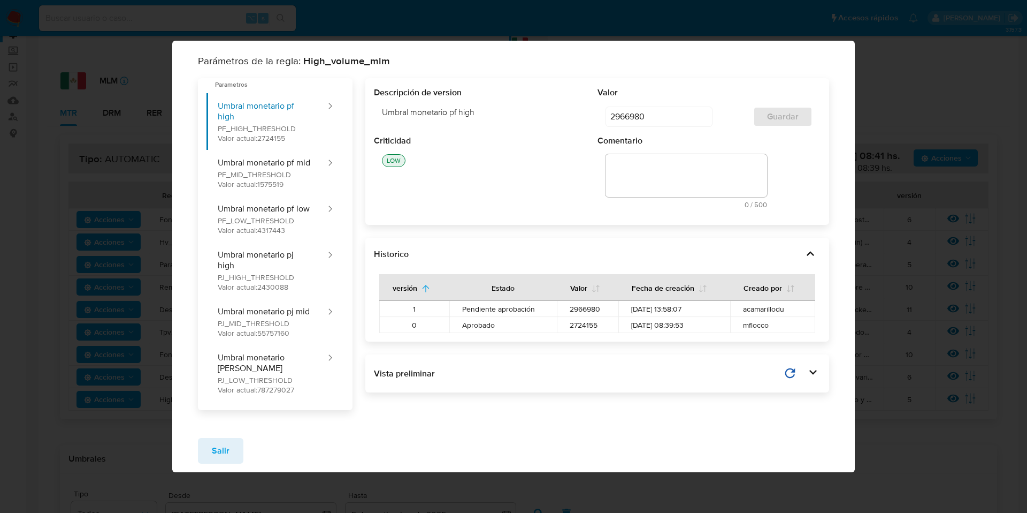
type input "2966980"
click at [634, 178] on textarea at bounding box center [687, 175] width 162 height 43
click at [620, 175] on textarea at bounding box center [687, 175] width 162 height 43
click at [631, 167] on textarea at bounding box center [687, 175] width 162 height 43
paste textarea "Calibración de umbrales por adecuación en distribución de matriz de riesgo de c…"
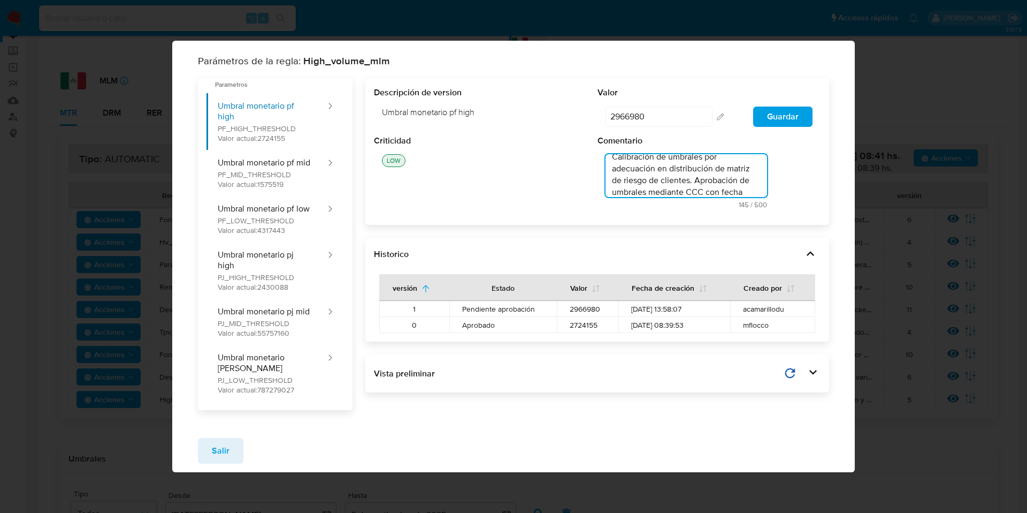
scroll to position [0, 0]
type textarea "Calibración de umbrales por adecuación en distribución de matriz de riesgo de c…"
click at [776, 120] on span "Guardar" at bounding box center [783, 117] width 32 height 18
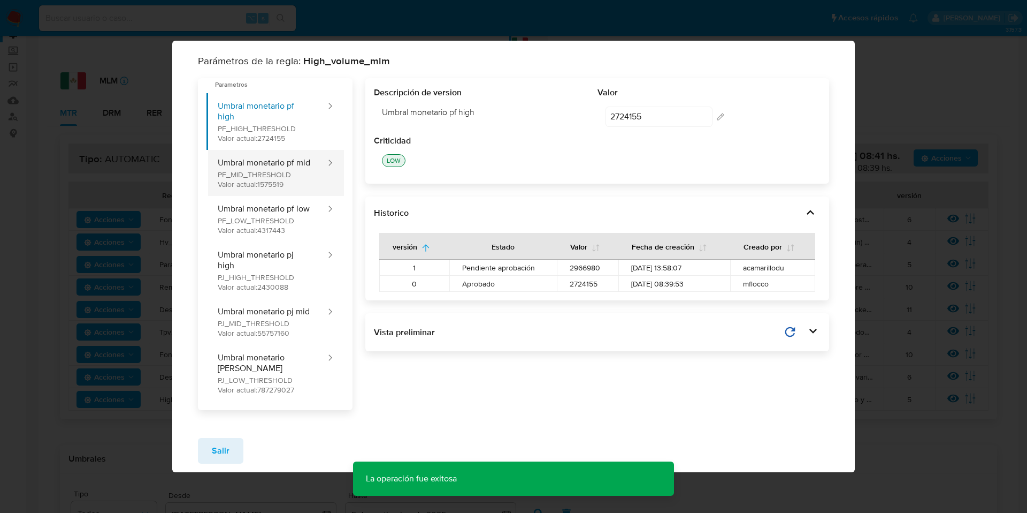
click at [255, 177] on button "Umbral monetario pf mid PF_MID_THRESHOLD Valor actual: 1575519" at bounding box center [267, 173] width 120 height 46
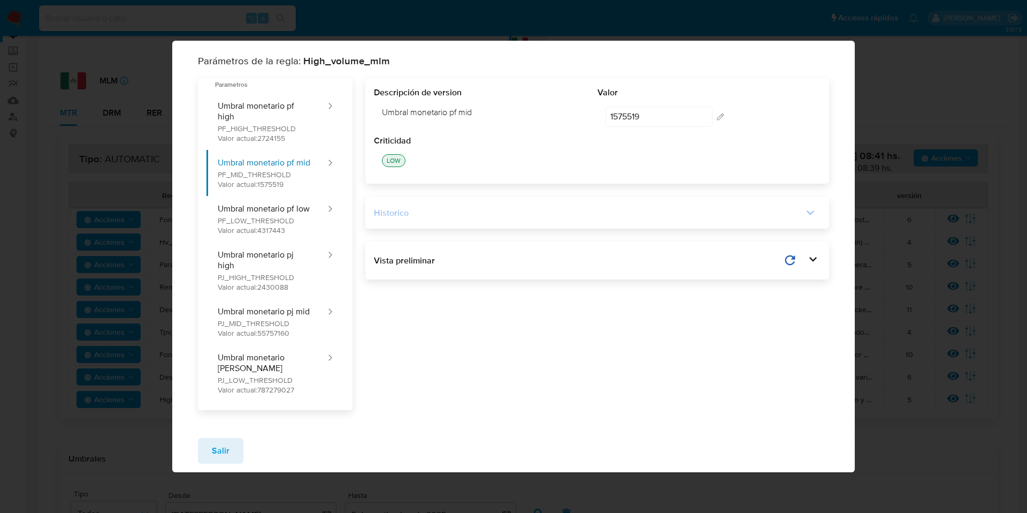
click at [811, 220] on icon at bounding box center [810, 212] width 15 height 15
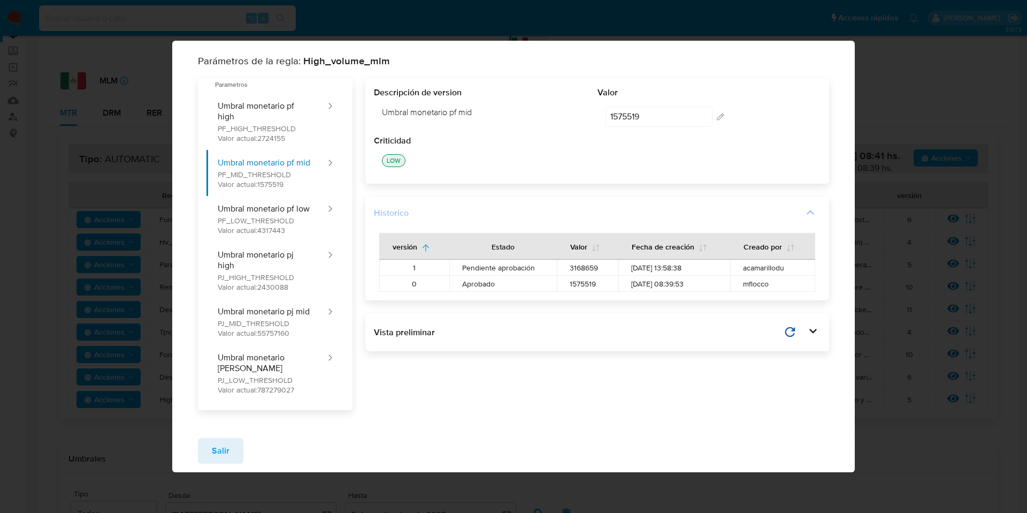
click at [586, 269] on span "3168659" at bounding box center [588, 268] width 36 height 10
click at [631, 120] on input "1575519" at bounding box center [659, 116] width 107 height 20
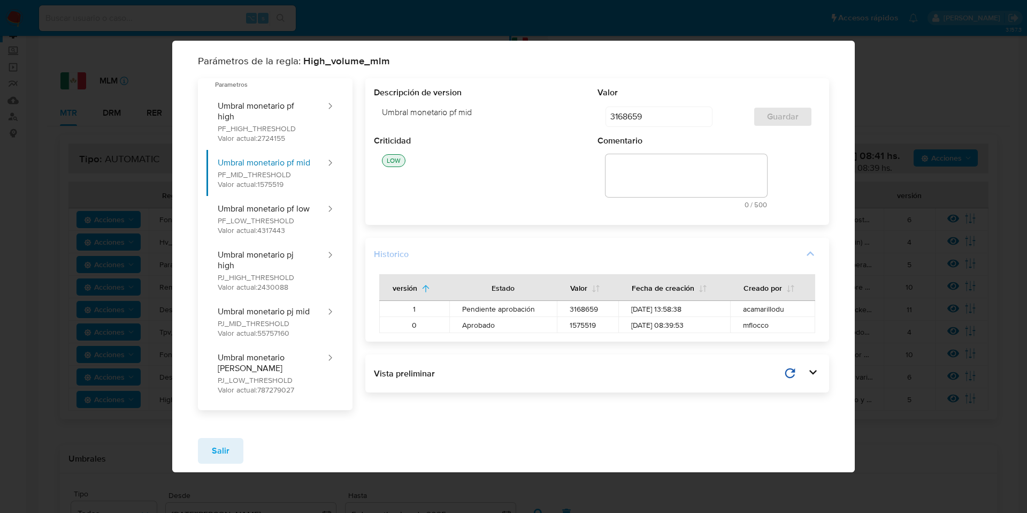
type input "3168659"
click at [667, 172] on textarea at bounding box center [687, 175] width 162 height 43
click at [675, 166] on textarea at bounding box center [687, 175] width 162 height 43
paste textarea "Calibración de umbrales por adecuación en distribución de matriz de riesgo de c…"
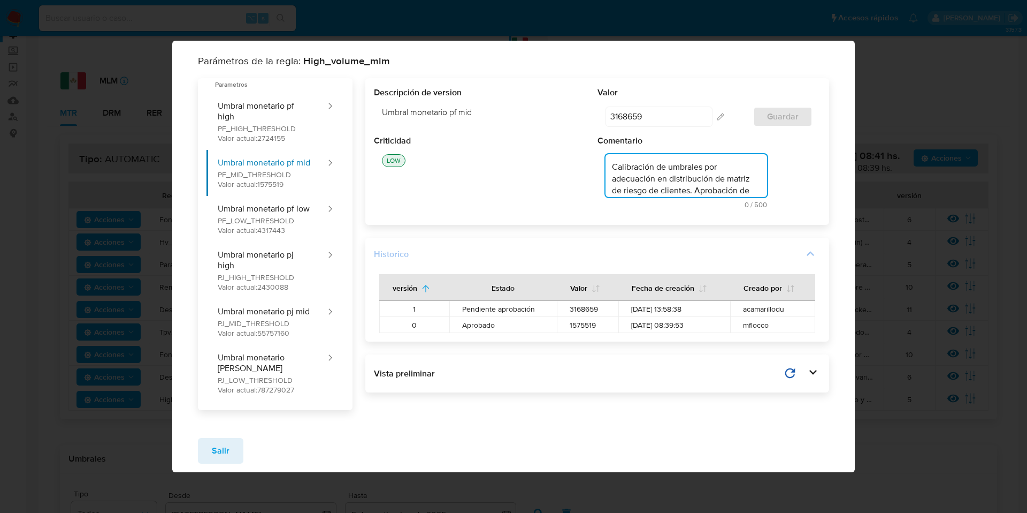
scroll to position [24, 0]
type textarea "Calibración de umbrales por adecuación en distribución de matriz de riesgo de c…"
click at [771, 125] on span "Guardar" at bounding box center [783, 117] width 32 height 18
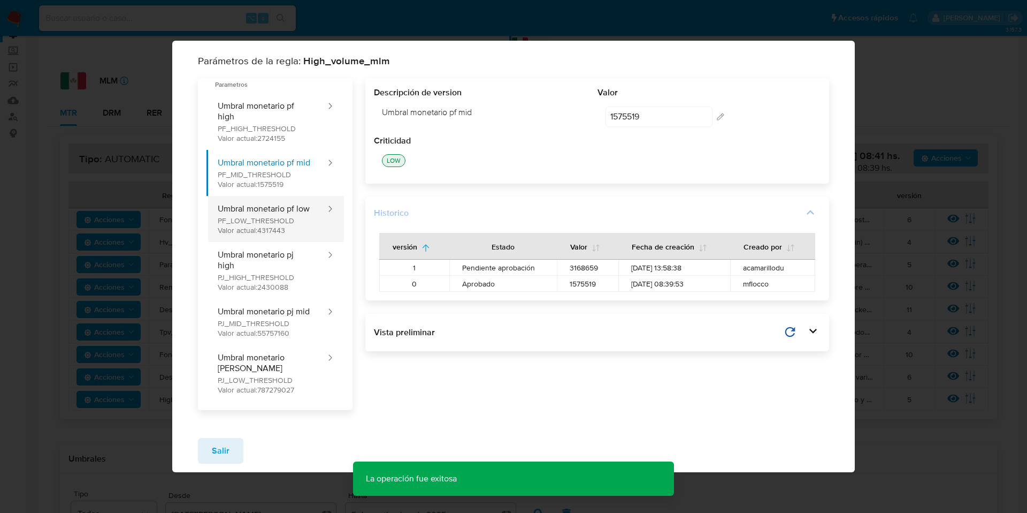
click at [272, 220] on button "Umbral monetario pf low PF_LOW_THRESHOLD Valor actual: 4317443" at bounding box center [267, 219] width 120 height 46
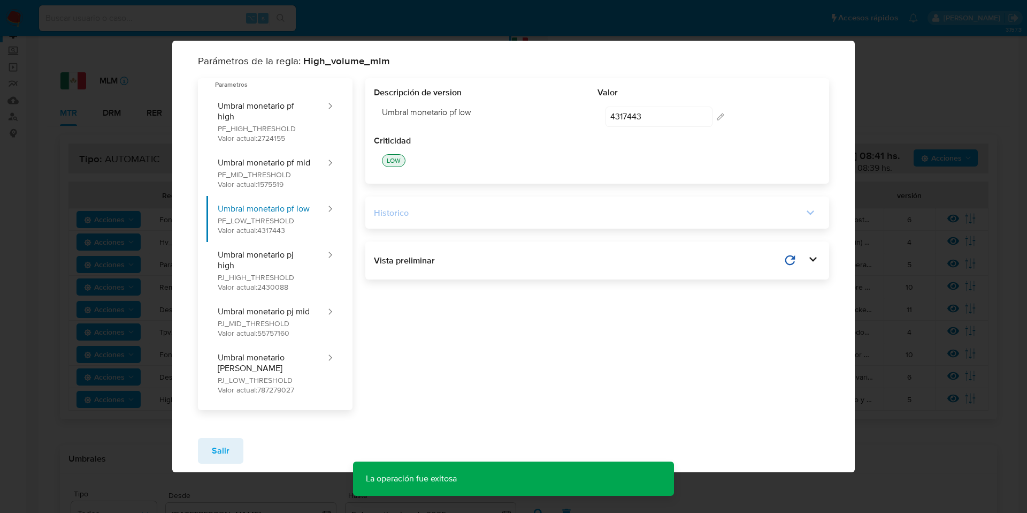
click at [479, 228] on div "Historico" at bounding box center [597, 212] width 464 height 32
click at [478, 219] on div "Historico" at bounding box center [589, 213] width 430 height 12
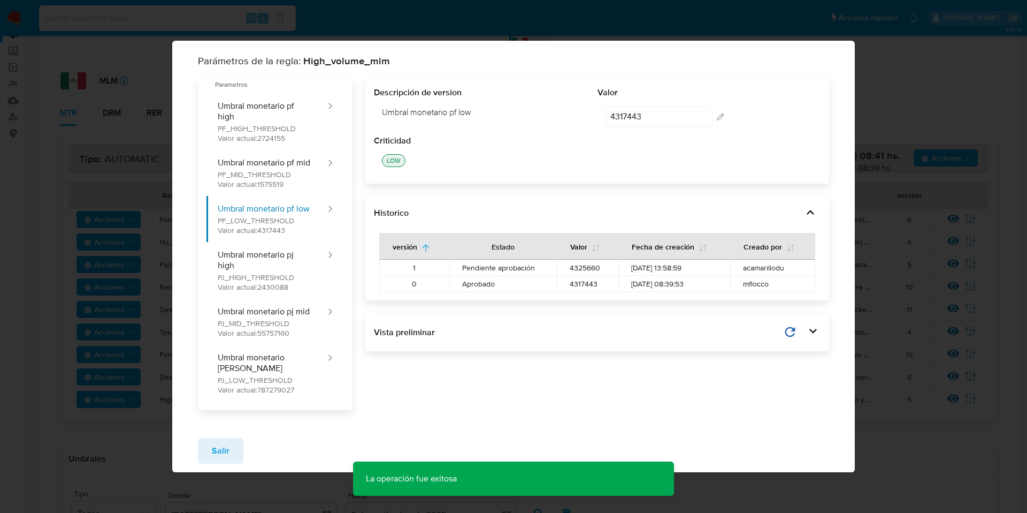
click at [597, 269] on span "4325660" at bounding box center [588, 268] width 36 height 10
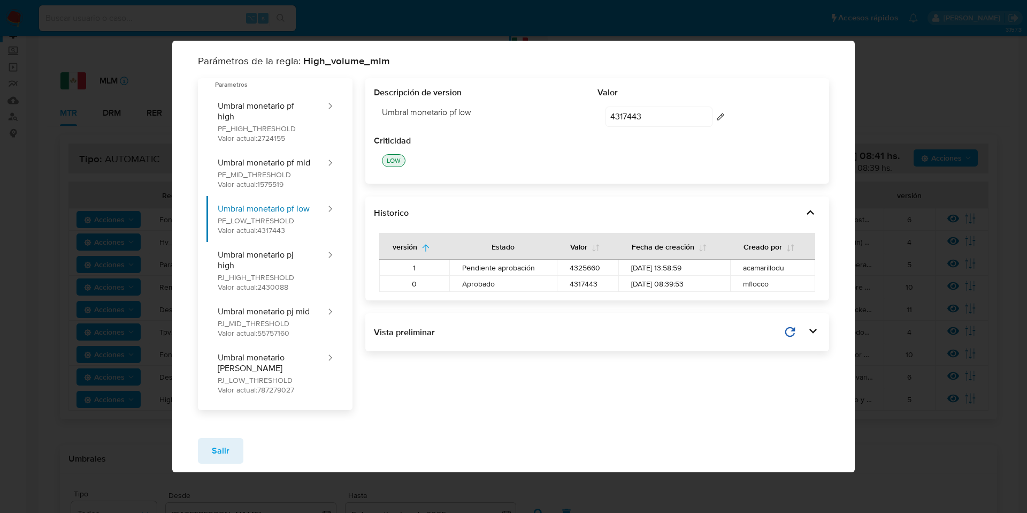
click at [638, 122] on input "4317443" at bounding box center [659, 116] width 107 height 20
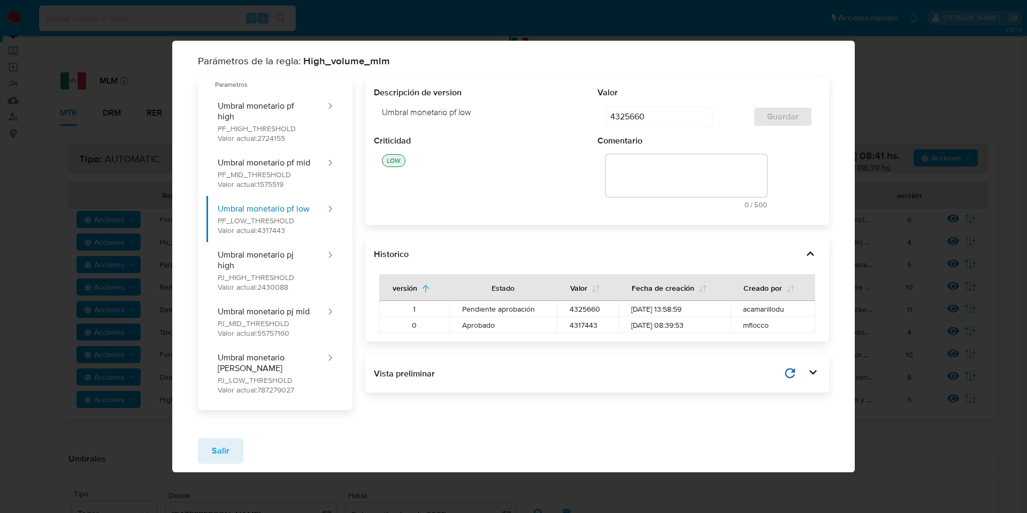
type input "4325660"
click at [659, 165] on textarea at bounding box center [687, 175] width 162 height 43
click at [655, 178] on textarea at bounding box center [687, 175] width 162 height 43
paste textarea "Calibración de umbrales por adecuación en distribución de matriz de riesgo de c…"
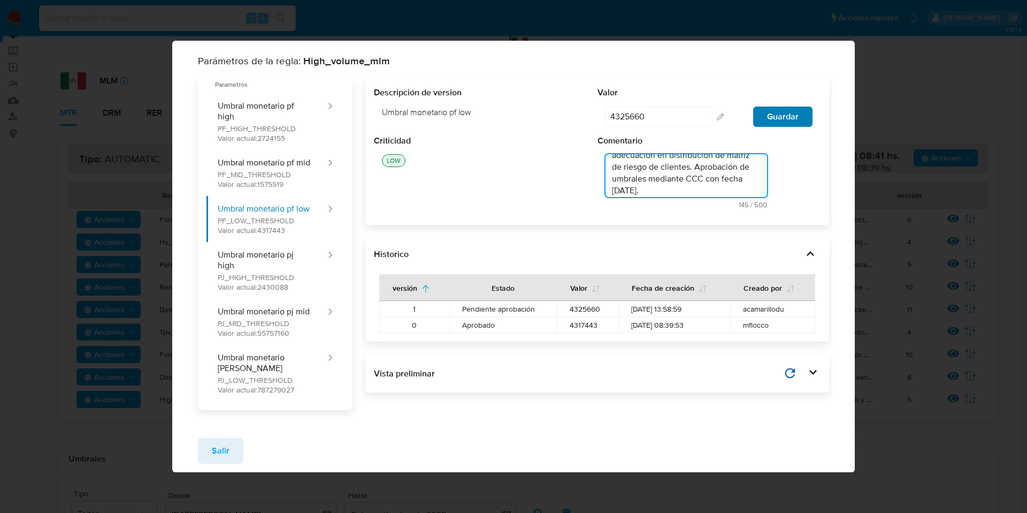
type textarea "Calibración de umbrales por adecuación en distribución de matriz de riesgo de c…"
click at [781, 122] on span "Guardar" at bounding box center [783, 117] width 32 height 18
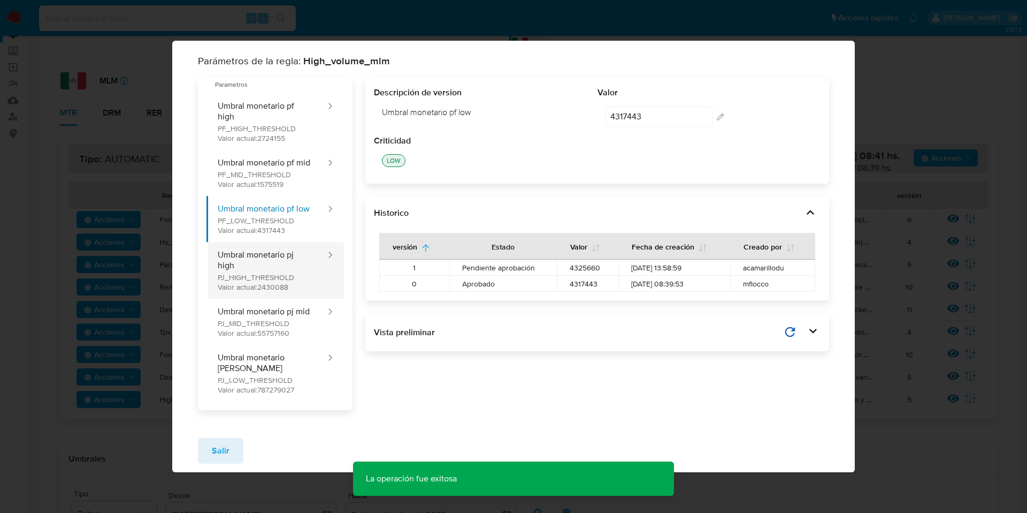
click at [264, 277] on button "Umbral monetario pj high PJ_HIGH_THRESHOLD Valor actual: 2430088" at bounding box center [267, 270] width 120 height 57
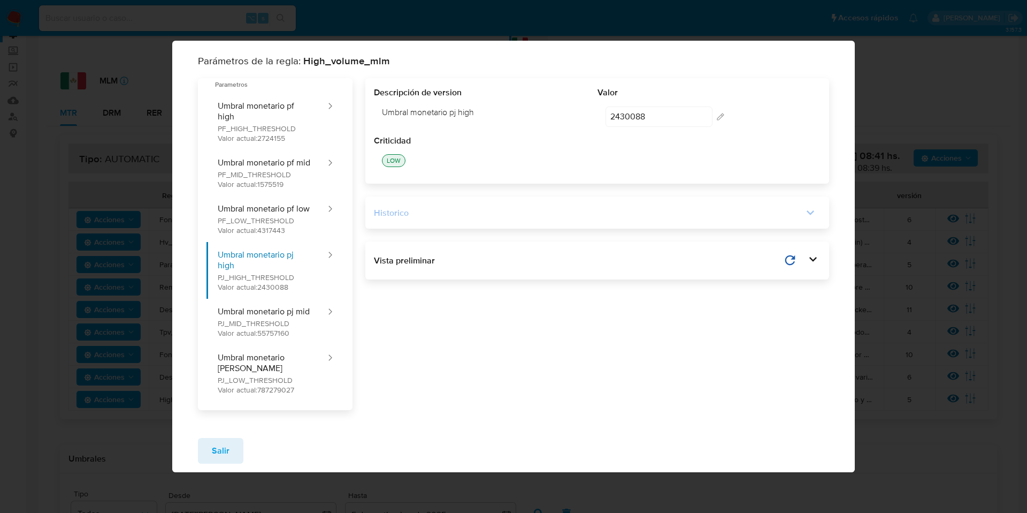
click at [509, 213] on div "Historico" at bounding box center [589, 213] width 430 height 12
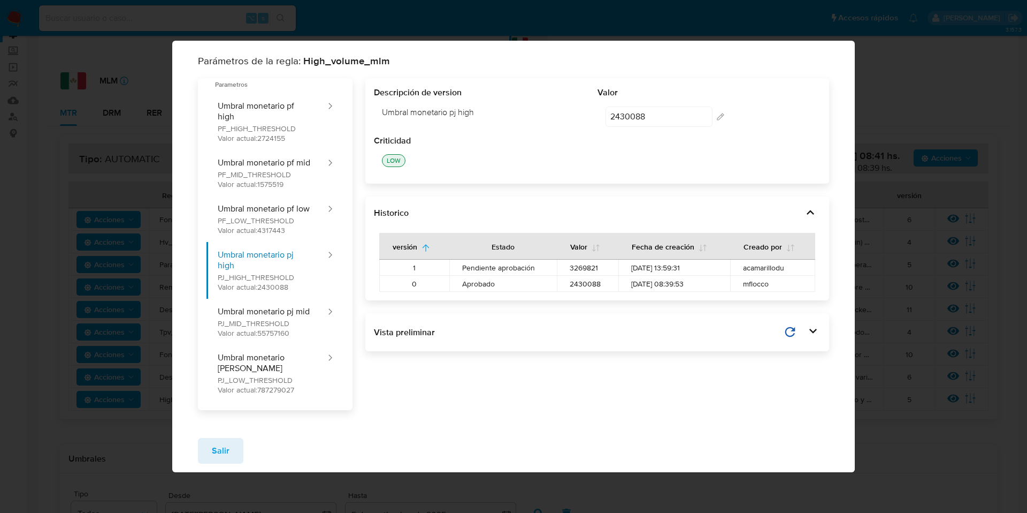
click at [584, 272] on span "3269821" at bounding box center [588, 268] width 36 height 10
click at [641, 122] on input "2430088" at bounding box center [659, 116] width 107 height 20
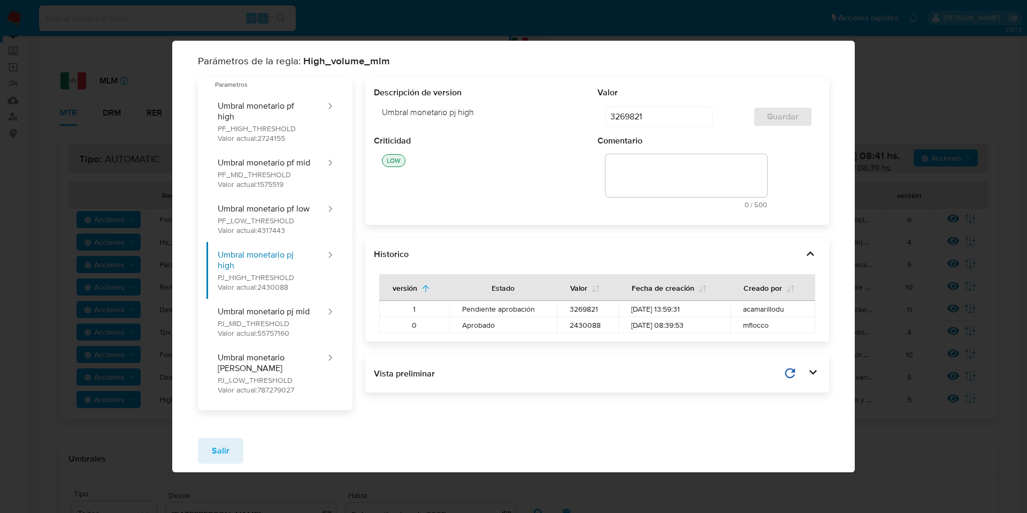
type input "3269821"
click at [637, 184] on textarea at bounding box center [687, 175] width 162 height 43
click at [643, 173] on textarea at bounding box center [687, 175] width 162 height 43
paste textarea "Calibración de umbrales por adecuación en distribución de matriz de riesgo de c…"
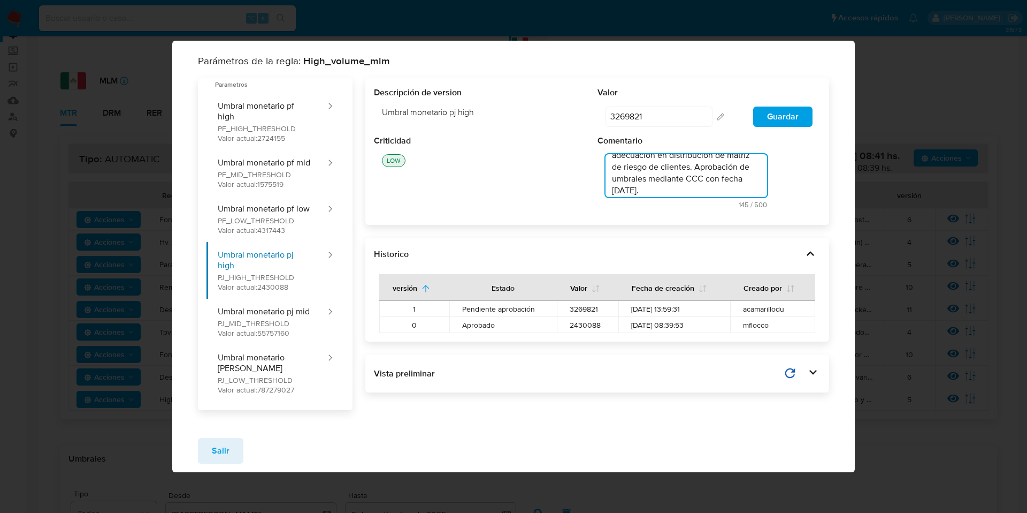
scroll to position [30, 0]
type textarea "Calibración de umbrales por adecuación en distribución de matriz de riesgo de c…"
click at [774, 122] on span "Guardar" at bounding box center [783, 117] width 32 height 18
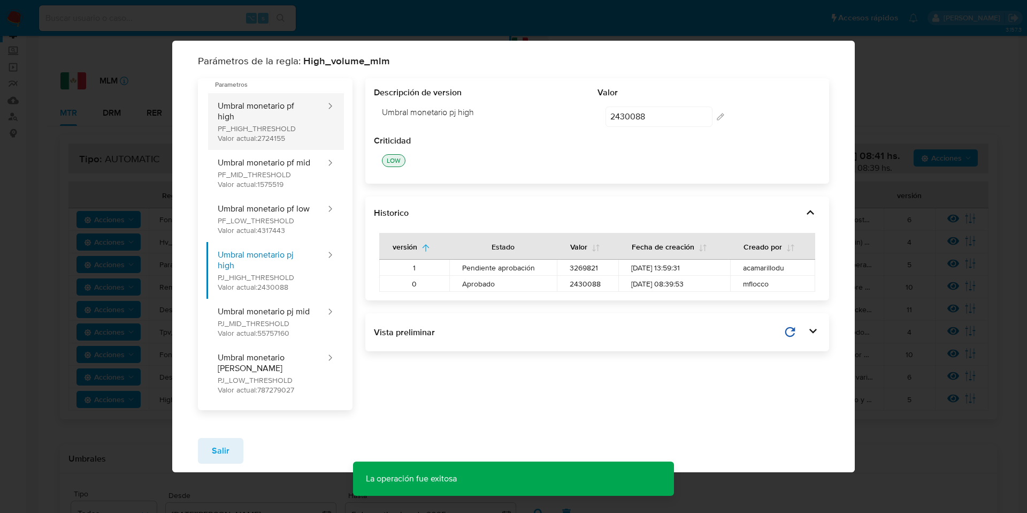
click at [279, 133] on button "Umbral monetario pf high PF_HIGH_THRESHOLD Valor actual: 2724155" at bounding box center [267, 121] width 120 height 57
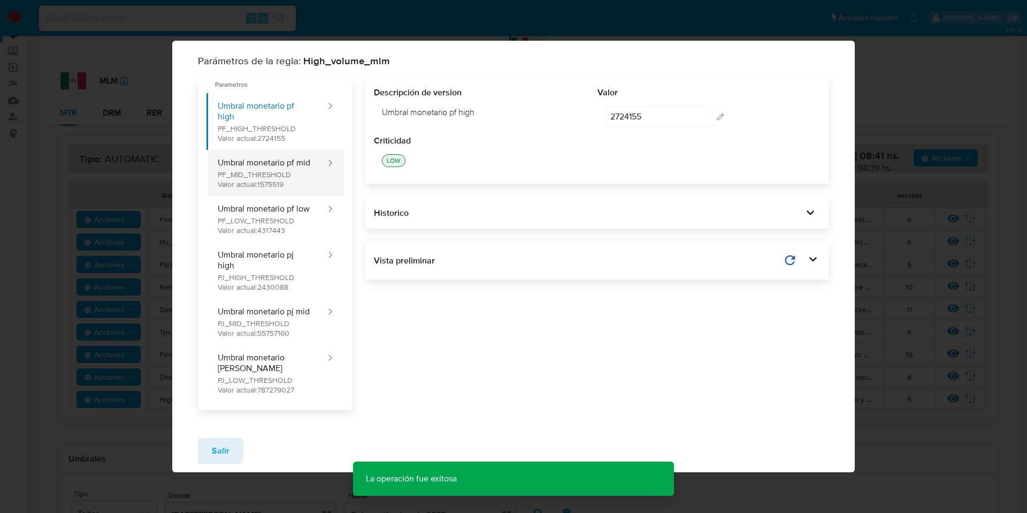
click at [281, 185] on button "Umbral monetario pf mid PF_MID_THRESHOLD Valor actual: 1575519" at bounding box center [267, 173] width 120 height 46
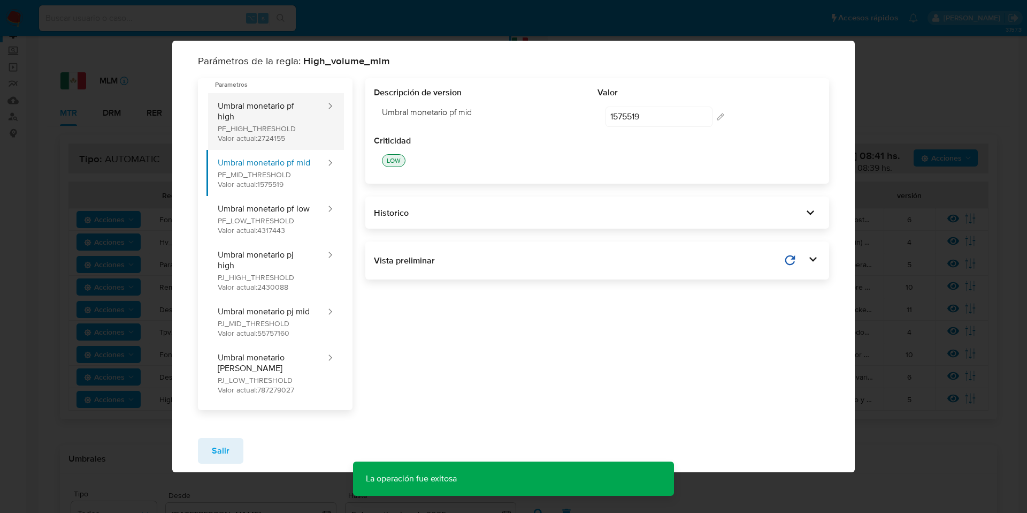
click at [280, 134] on button "Umbral monetario pf high PF_HIGH_THRESHOLD Valor actual: 2724155" at bounding box center [267, 121] width 120 height 57
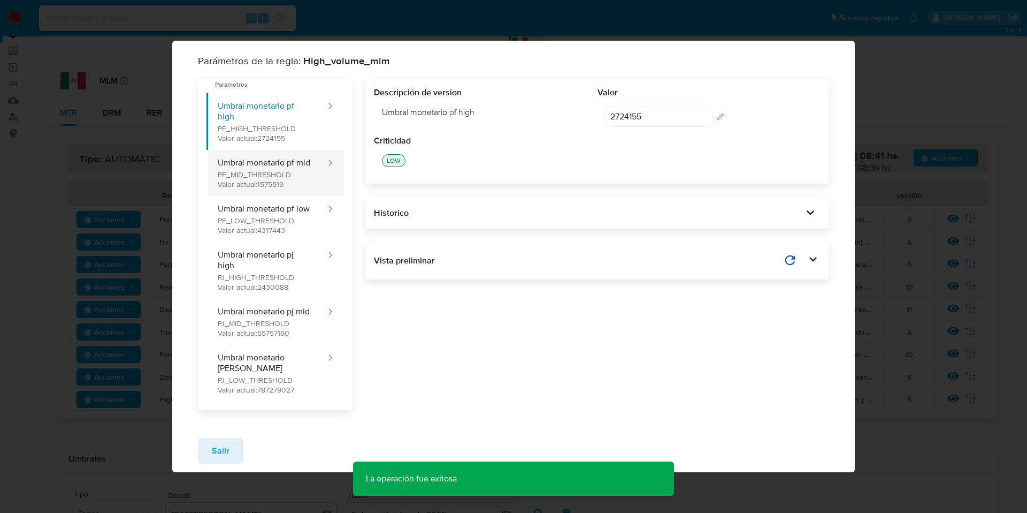
click at [284, 192] on button "Umbral monetario pf mid PF_MID_THRESHOLD Valor actual: 1575519" at bounding box center [267, 173] width 120 height 46
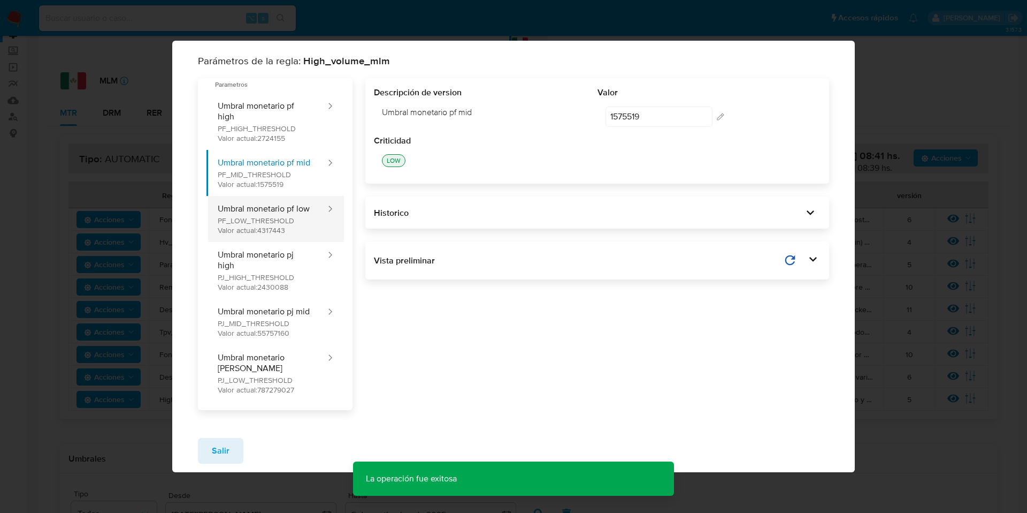
click at [281, 221] on button "Umbral monetario pf low PF_LOW_THRESHOLD Valor actual: 4317443" at bounding box center [267, 219] width 120 height 46
click at [434, 216] on div "Historico" at bounding box center [589, 213] width 430 height 12
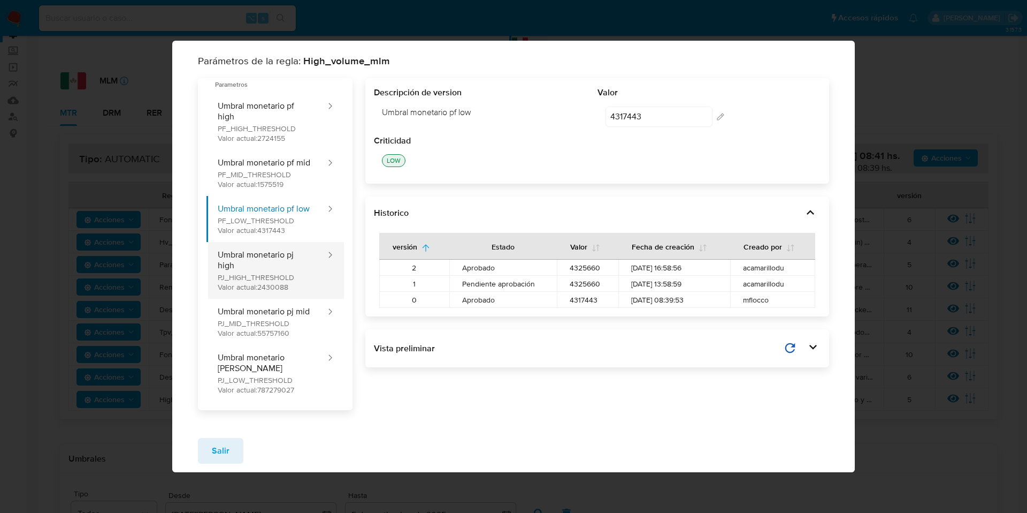
click at [258, 268] on button "Umbral monetario pj high PJ_HIGH_THRESHOLD Valor actual: 2430088" at bounding box center [267, 270] width 120 height 57
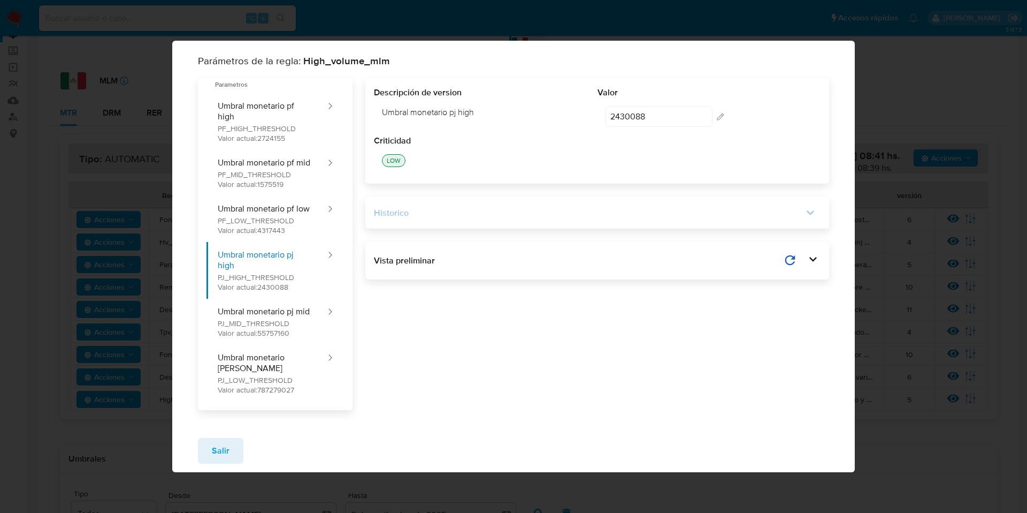
click at [388, 216] on div "Historico" at bounding box center [589, 213] width 430 height 12
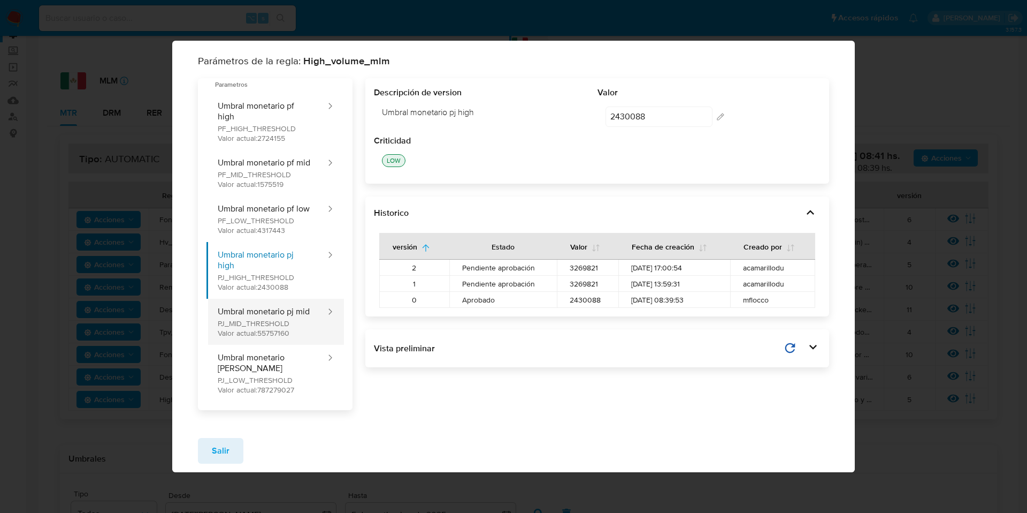
click at [299, 328] on button "Umbral monetario pj mid PJ_MID_THRESHOLD Valor actual: 55757160" at bounding box center [267, 322] width 120 height 46
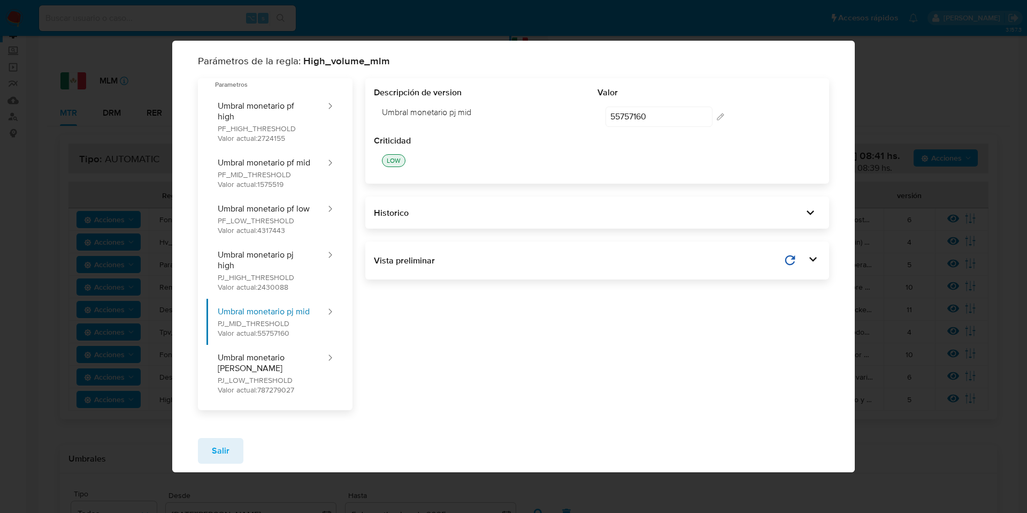
click at [573, 209] on div "Historico" at bounding box center [597, 212] width 464 height 32
click at [570, 211] on div "Historico" at bounding box center [597, 212] width 447 height 15
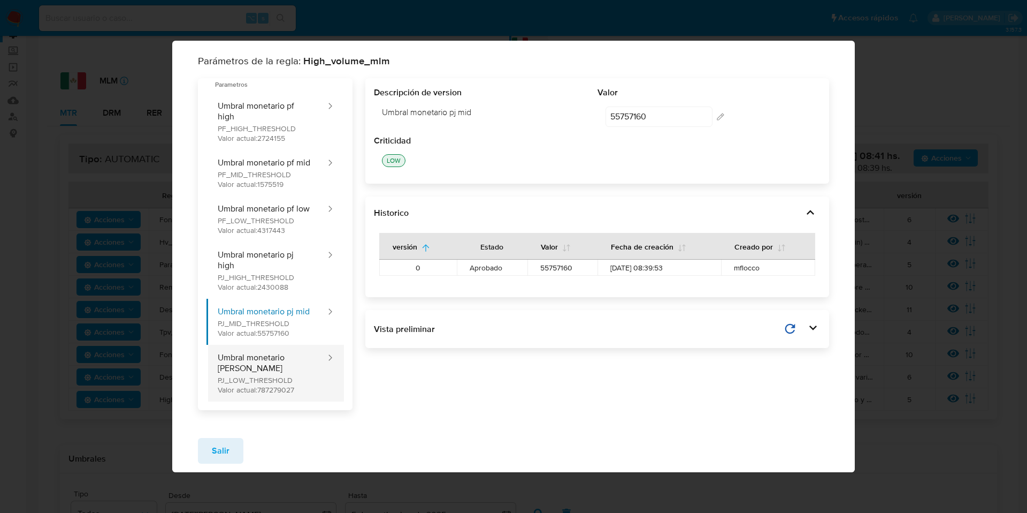
click at [289, 368] on button "Umbral monetario pj low PJ_LOW_THRESHOLD Valor actual: 787279027" at bounding box center [267, 373] width 120 height 57
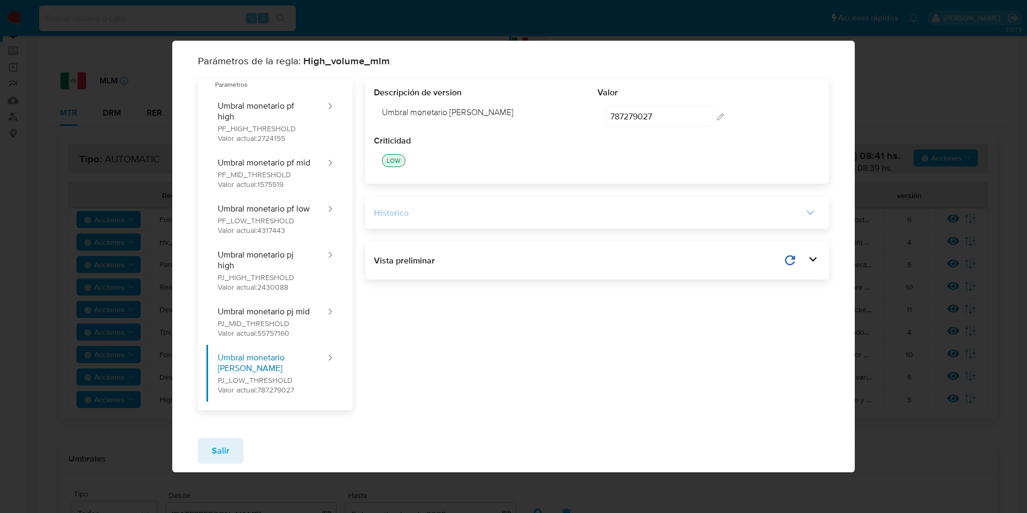
click at [411, 220] on div "Historico" at bounding box center [597, 212] width 447 height 15
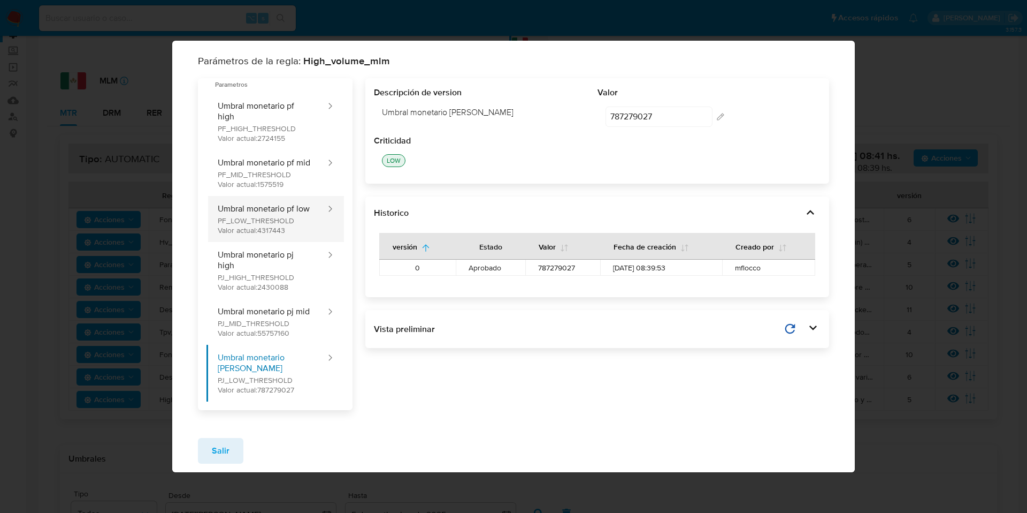
click at [266, 230] on button "Umbral monetario pf low PF_LOW_THRESHOLD Valor actual: 4317443" at bounding box center [267, 219] width 120 height 46
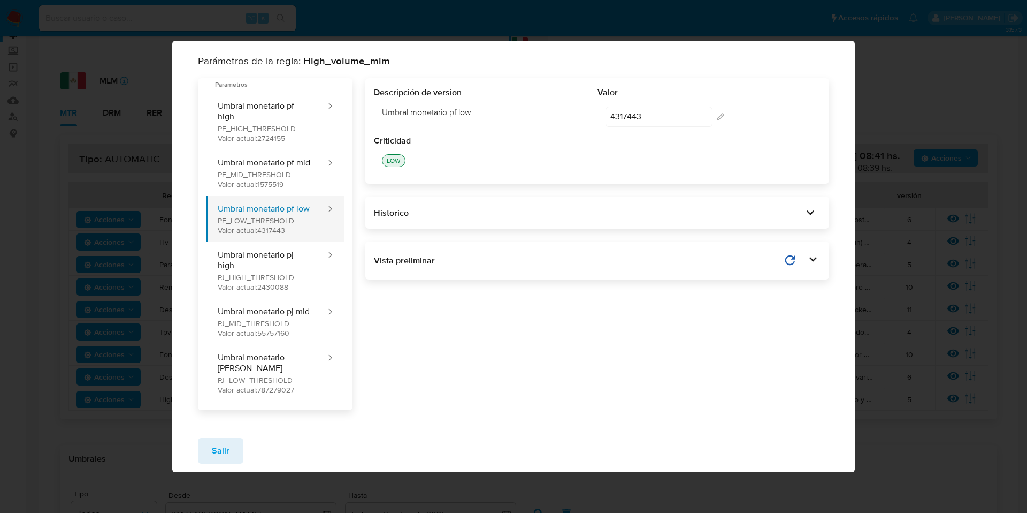
click at [254, 228] on button "Umbral monetario pf low PF_LOW_THRESHOLD Valor actual: 4317443" at bounding box center [267, 219] width 120 height 46
click at [447, 226] on div "Historico" at bounding box center [597, 212] width 464 height 32
click at [446, 217] on div "Historico" at bounding box center [589, 213] width 430 height 12
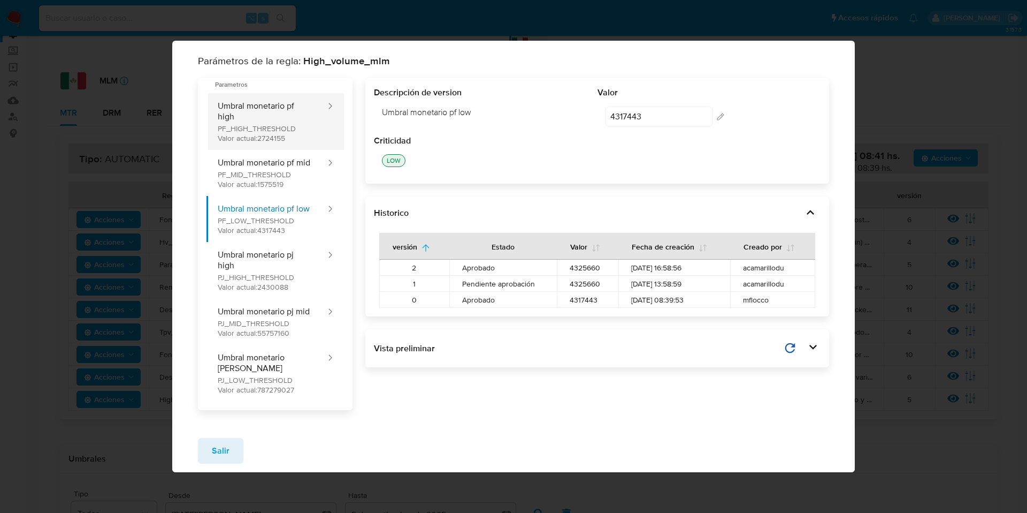
click at [234, 109] on button "Umbral monetario pf high PF_HIGH_THRESHOLD Valor actual: 2724155" at bounding box center [267, 121] width 120 height 57
type input "2724155"
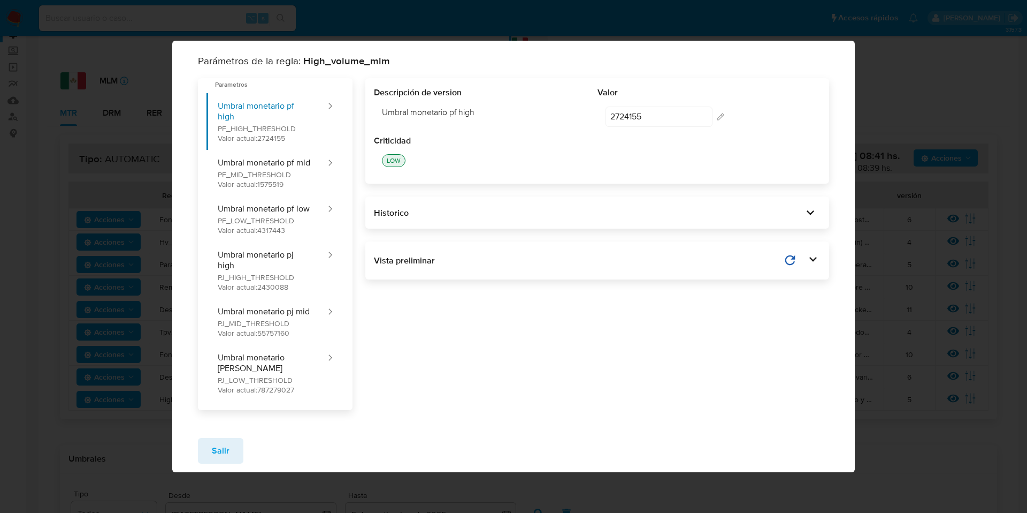
click at [546, 226] on div "Historico" at bounding box center [597, 212] width 464 height 32
click at [502, 219] on div "Historico" at bounding box center [589, 213] width 430 height 12
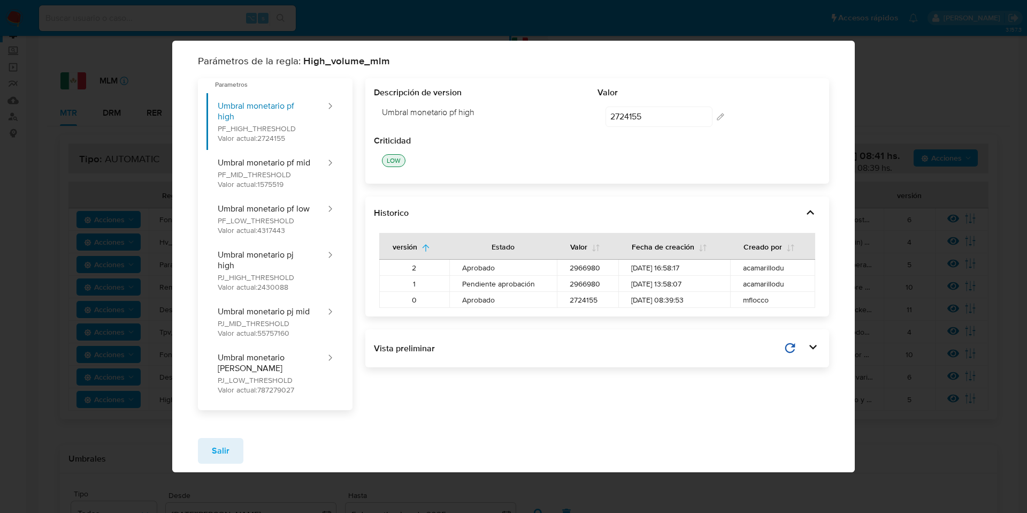
click at [879, 66] on div "Parámetros de la regla: High_volume_mlm Parametros Umbral monetario pf high PF_…" at bounding box center [513, 256] width 1027 height 513
click at [226, 439] on span "Salir" at bounding box center [221, 451] width 18 height 24
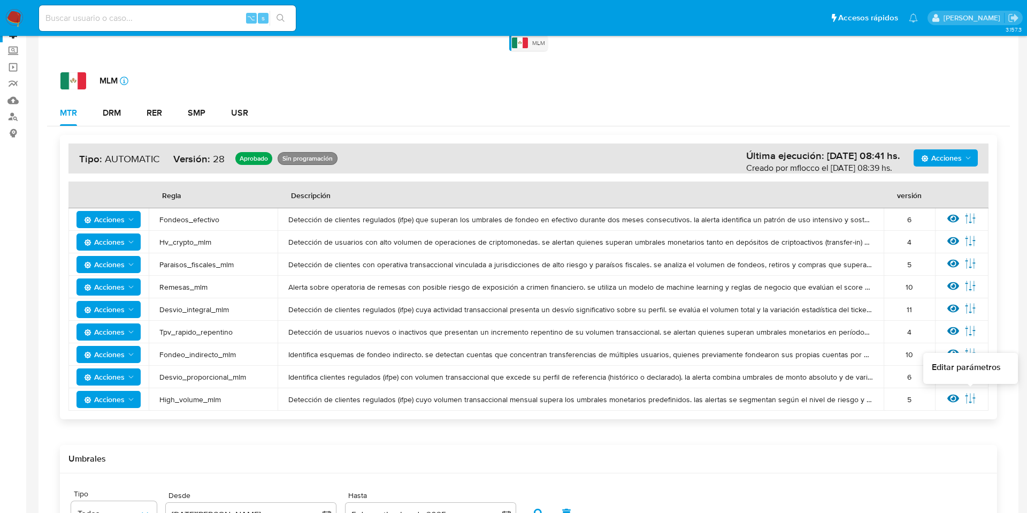
click at [972, 398] on icon at bounding box center [971, 398] width 12 height 12
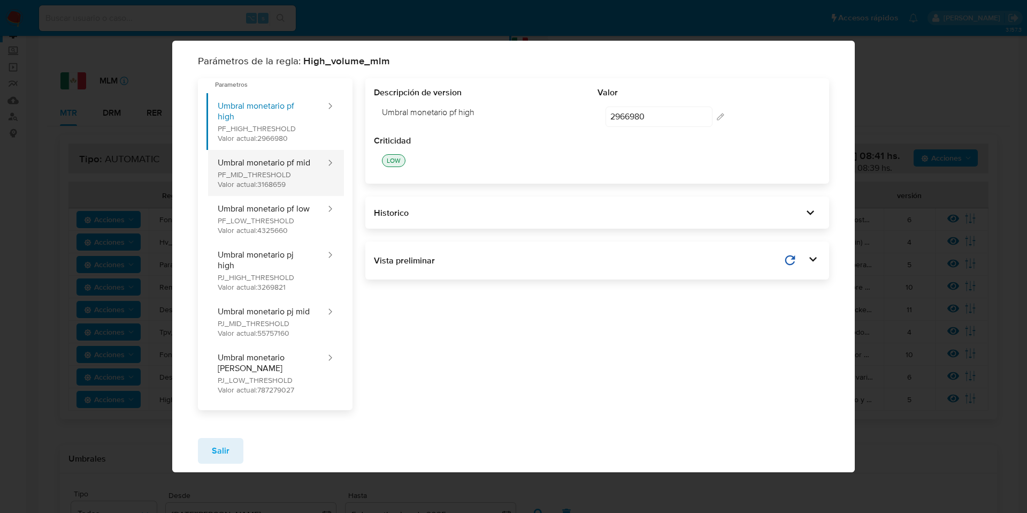
click at [291, 172] on button "Umbral monetario pf mid PF_MID_THRESHOLD Valor actual: 3168659" at bounding box center [267, 173] width 120 height 46
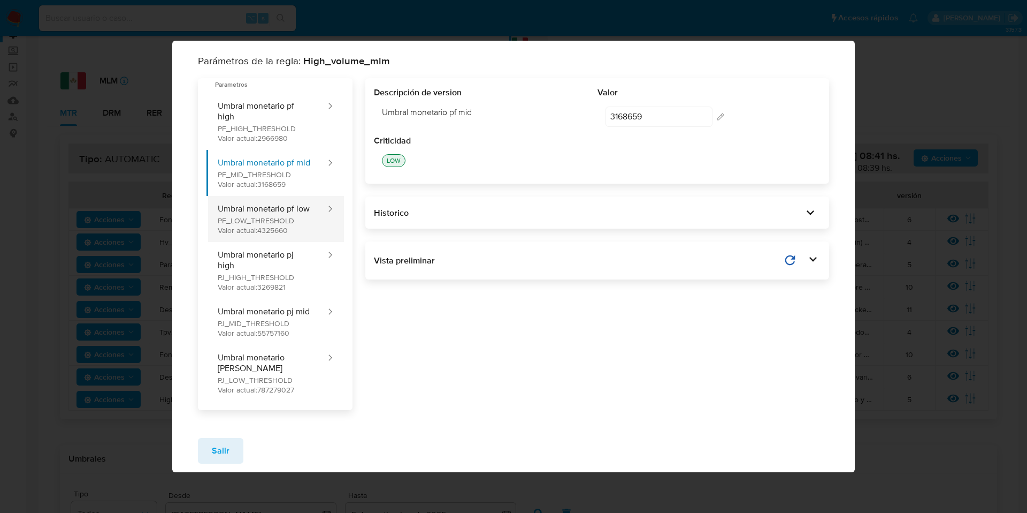
click at [281, 224] on button "Umbral monetario pf low PF_LOW_THRESHOLD Valor actual: 4325660" at bounding box center [267, 219] width 120 height 46
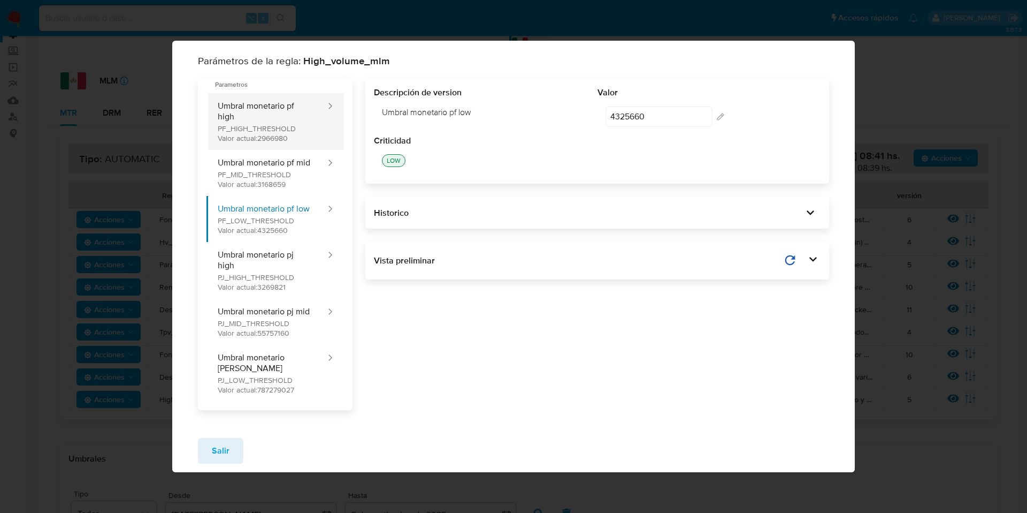
click at [288, 140] on button "Umbral monetario pf high PF_HIGH_THRESHOLD Valor actual: 2966980" at bounding box center [267, 121] width 120 height 57
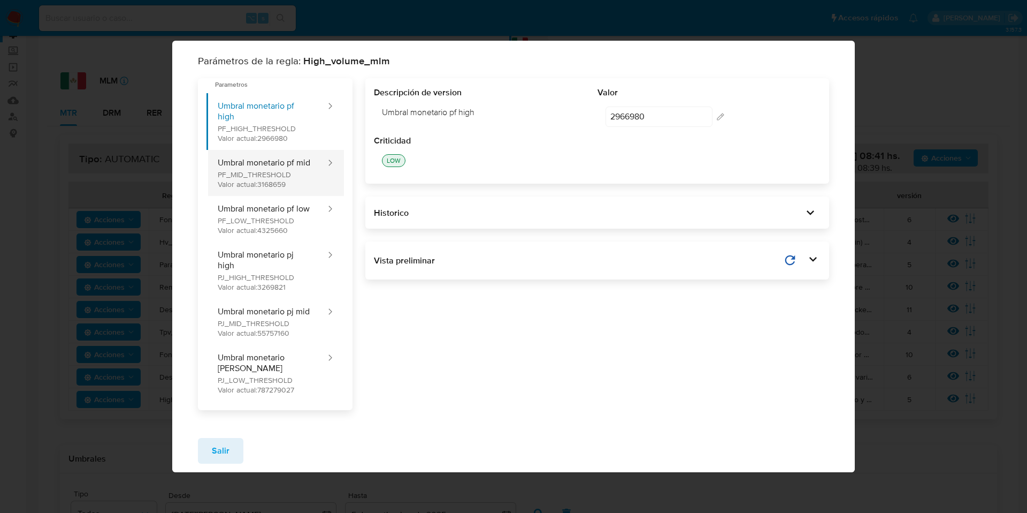
click at [285, 176] on button "Umbral monetario pf mid PF_MID_THRESHOLD Valor actual: 3168659" at bounding box center [267, 173] width 120 height 46
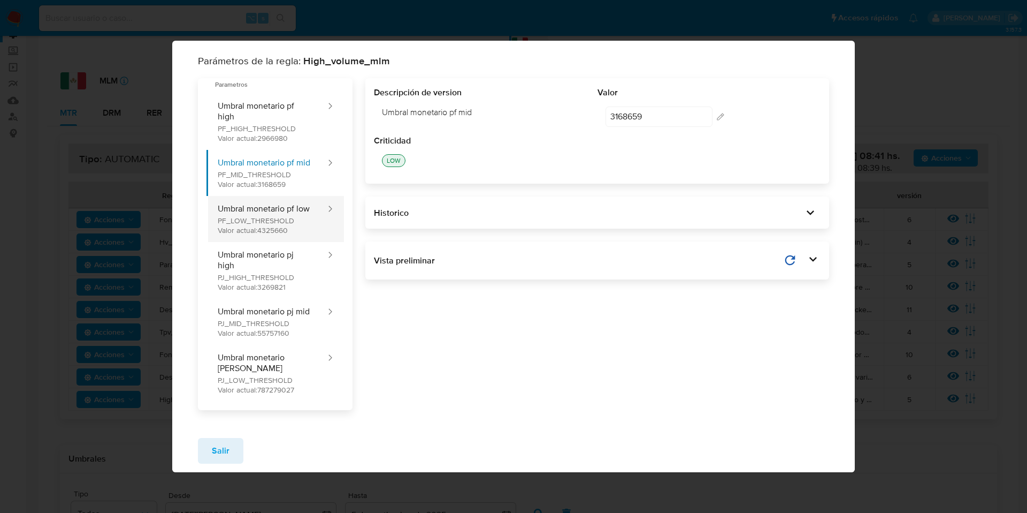
click at [276, 217] on button "Umbral monetario pf low PF_LOW_THRESHOLD Valor actual: 4325660" at bounding box center [267, 219] width 120 height 46
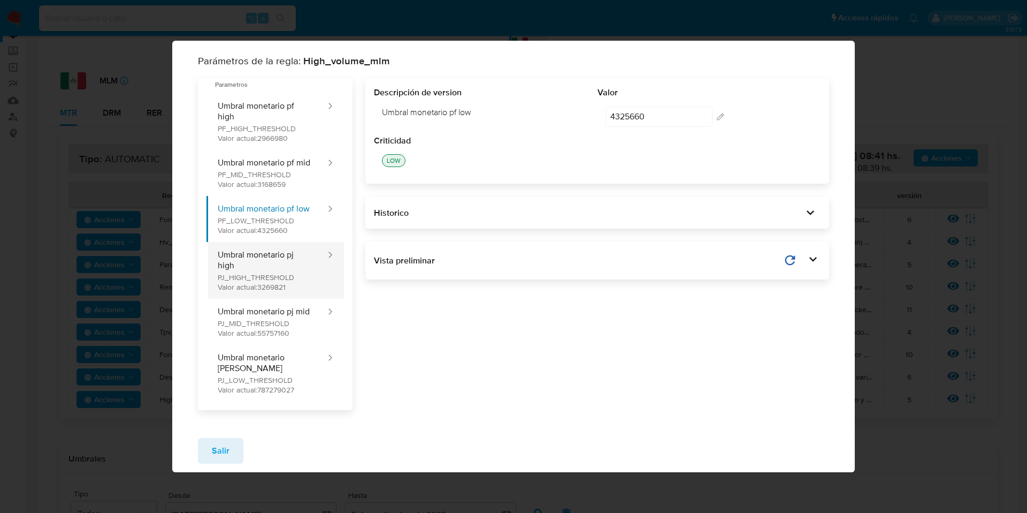
click at [251, 282] on button "Umbral monetario pj high PJ_HIGH_THRESHOLD Valor actual: 3269821" at bounding box center [267, 270] width 120 height 57
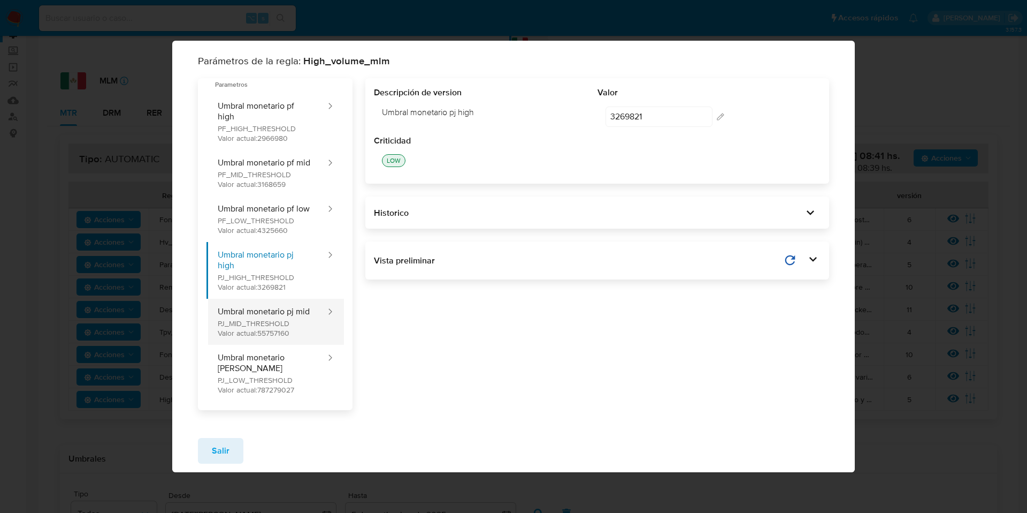
click at [281, 326] on button "Umbral monetario pj mid PJ_MID_THRESHOLD Valor actual: 55757160" at bounding box center [267, 322] width 120 height 46
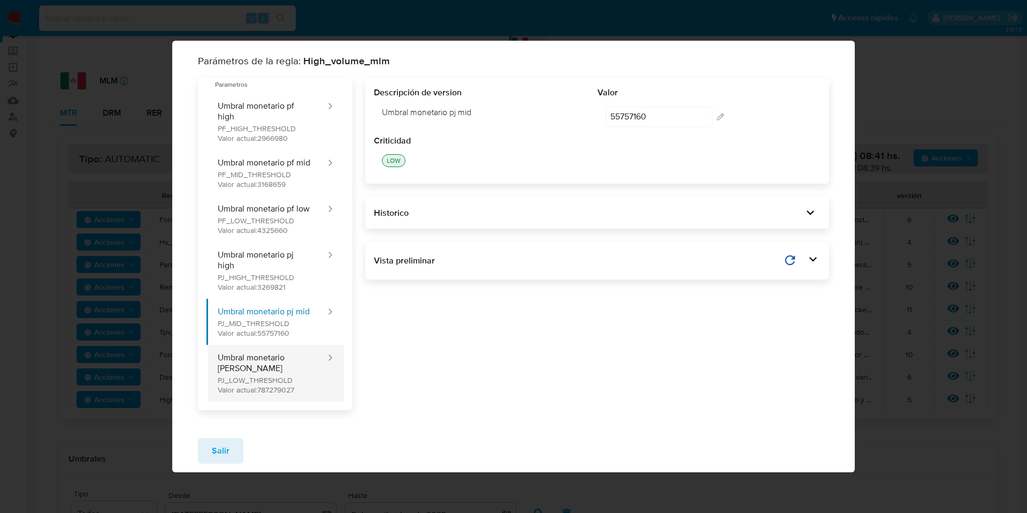
click at [277, 356] on button "Umbral monetario pj low PJ_LOW_THRESHOLD Valor actual: 787279027" at bounding box center [267, 373] width 120 height 57
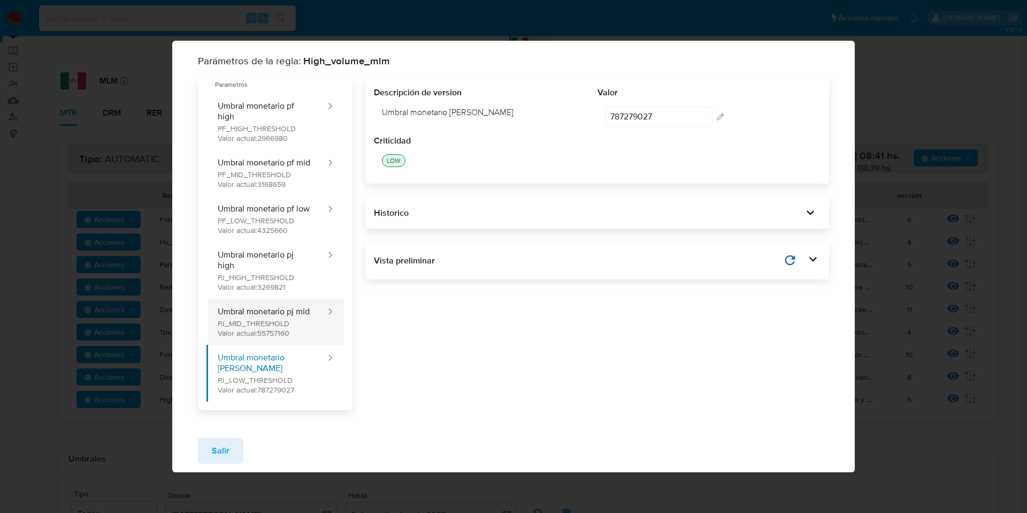
click at [270, 322] on button "Umbral monetario pj mid PJ_MID_THRESHOLD Valor actual: 55757160" at bounding box center [267, 322] width 120 height 46
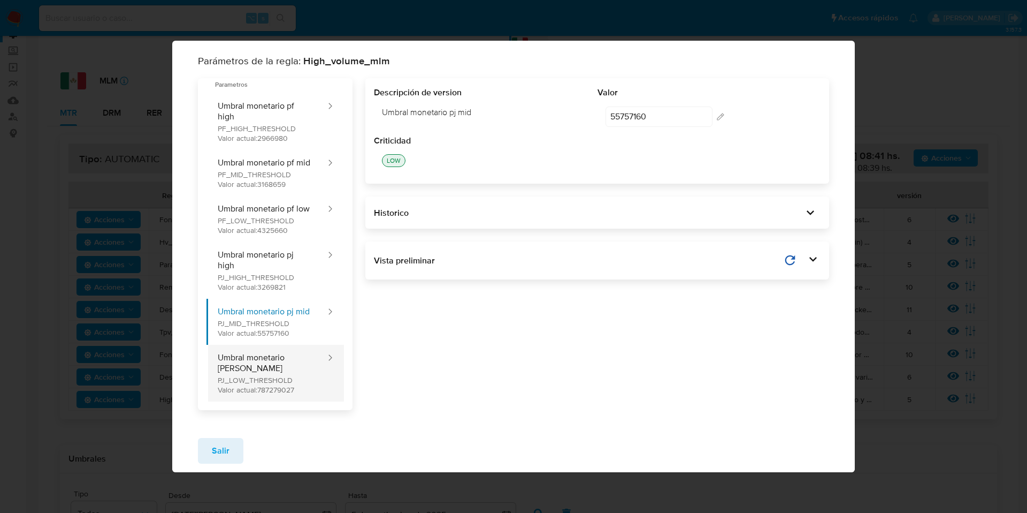
click at [273, 368] on button "Umbral monetario pj low PJ_LOW_THRESHOLD Valor actual: 787279027" at bounding box center [267, 373] width 120 height 57
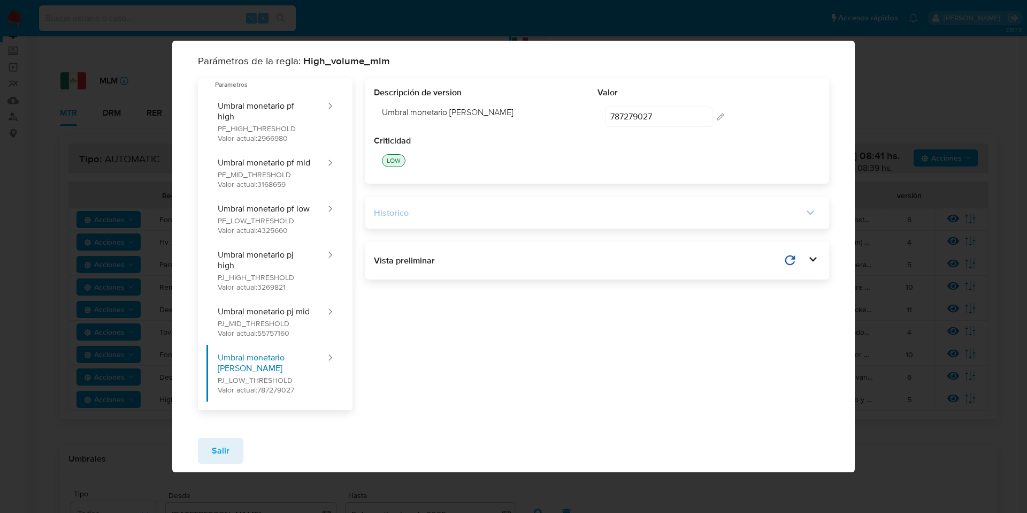
click at [415, 217] on div "Historico" at bounding box center [589, 213] width 430 height 12
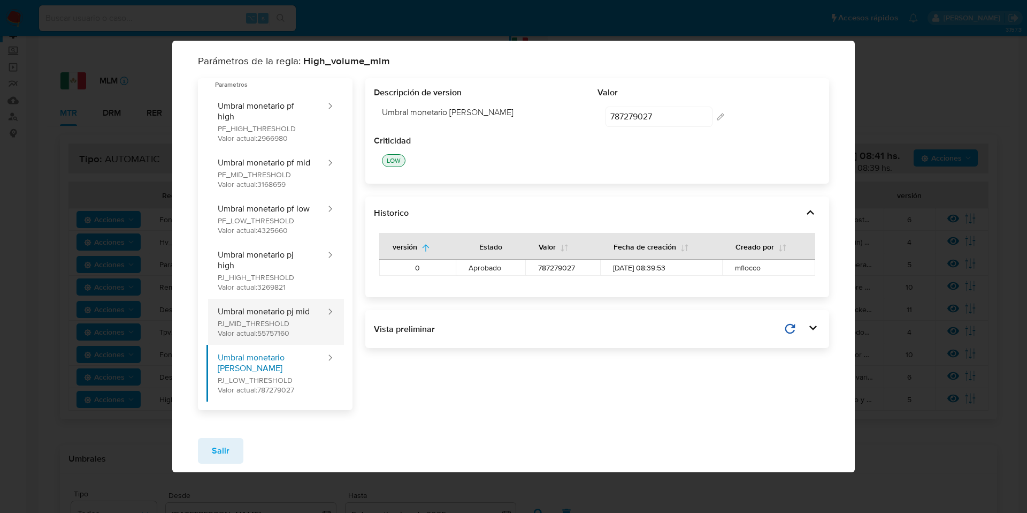
click at [305, 334] on button "Umbral monetario pj mid PJ_MID_THRESHOLD Valor actual: 55757160" at bounding box center [267, 322] width 120 height 46
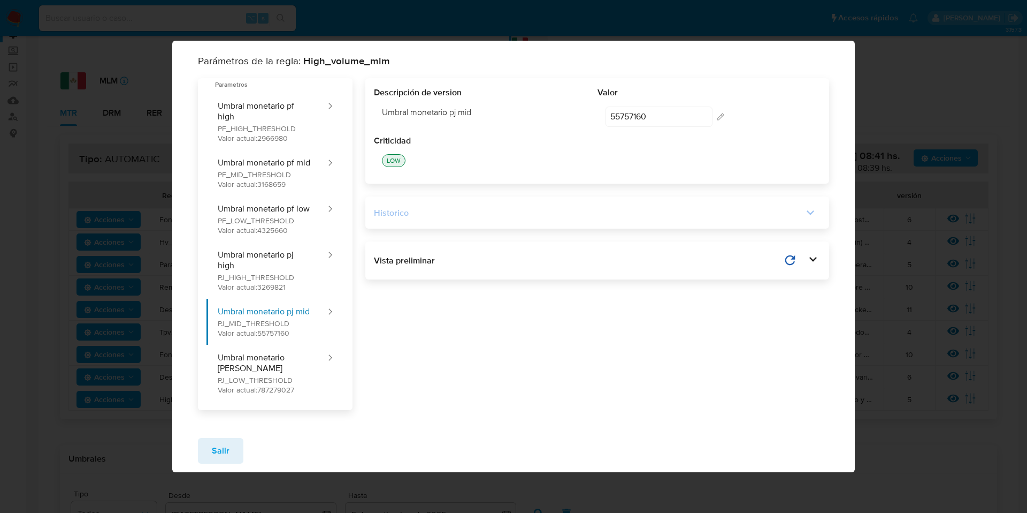
click at [426, 211] on div "Historico" at bounding box center [597, 212] width 447 height 15
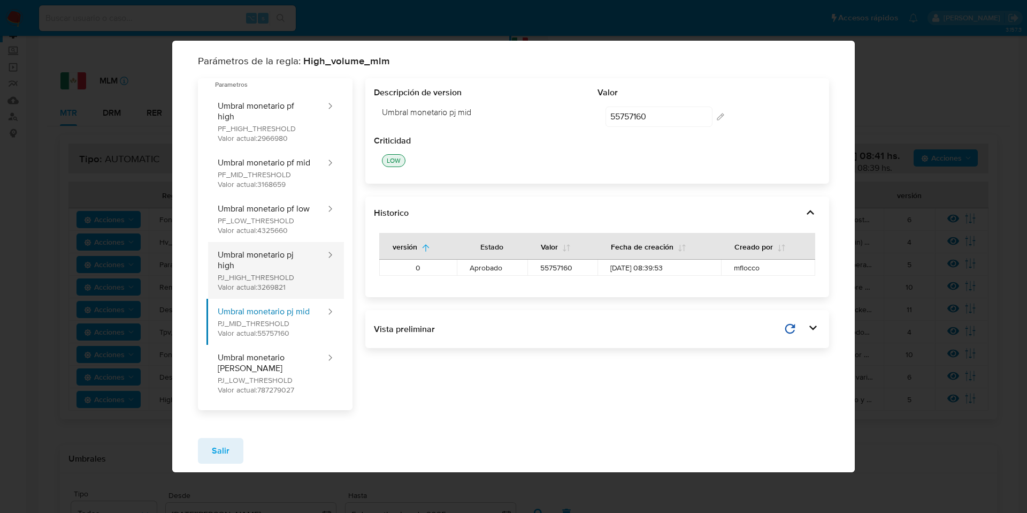
click at [288, 287] on button "Umbral monetario pj high PJ_HIGH_THRESHOLD Valor actual: 3269821" at bounding box center [267, 270] width 120 height 57
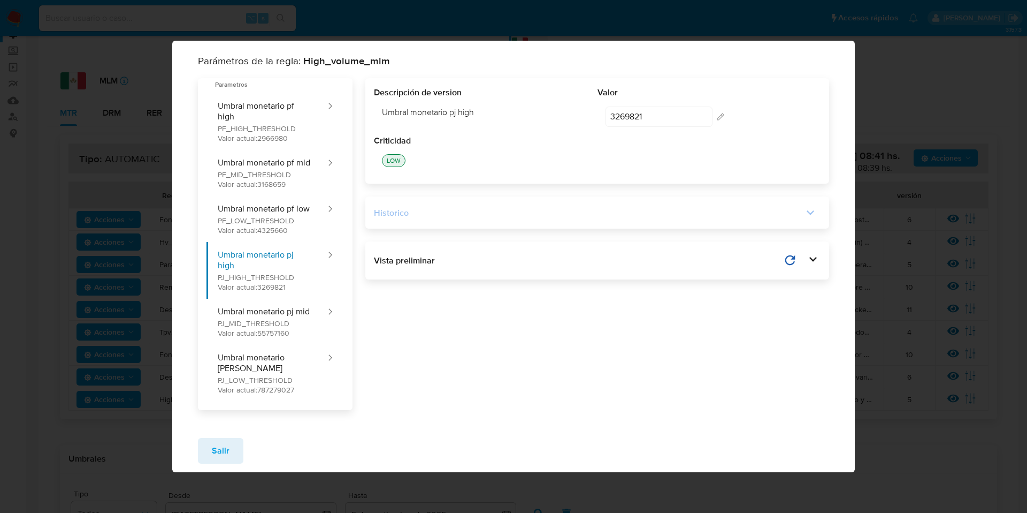
click at [404, 219] on div "Historico" at bounding box center [589, 213] width 430 height 12
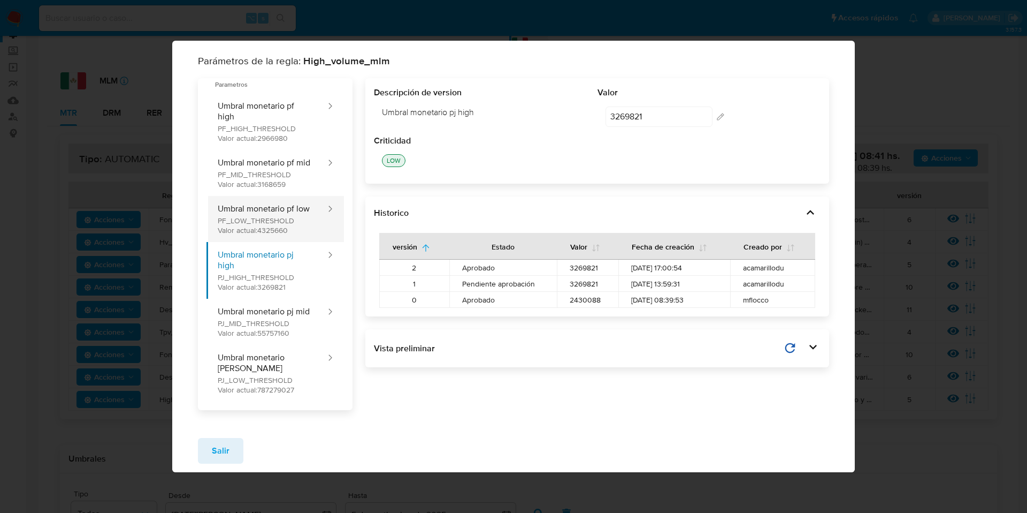
click at [310, 230] on button "Umbral monetario pf low PF_LOW_THRESHOLD Valor actual: 4325660" at bounding box center [267, 219] width 120 height 46
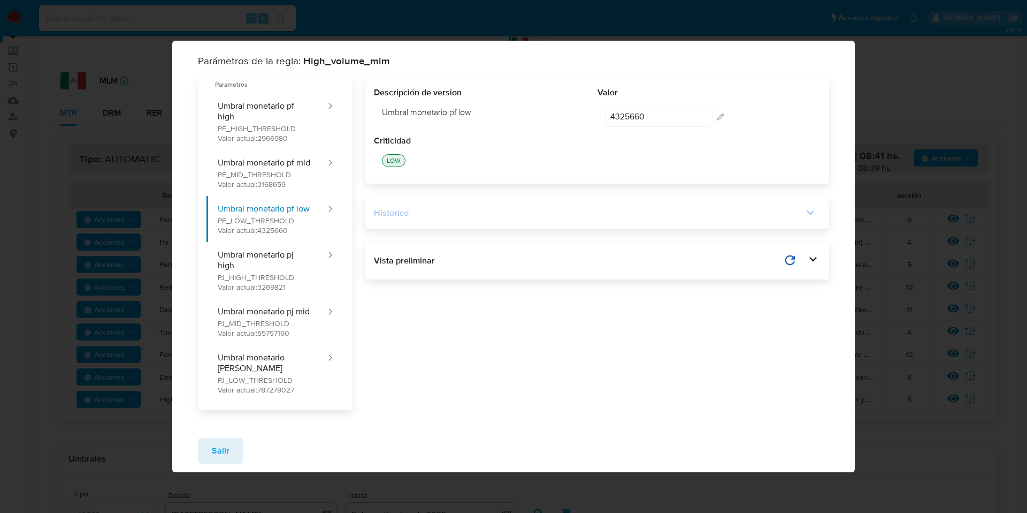
click at [413, 219] on div "Historico" at bounding box center [589, 213] width 430 height 12
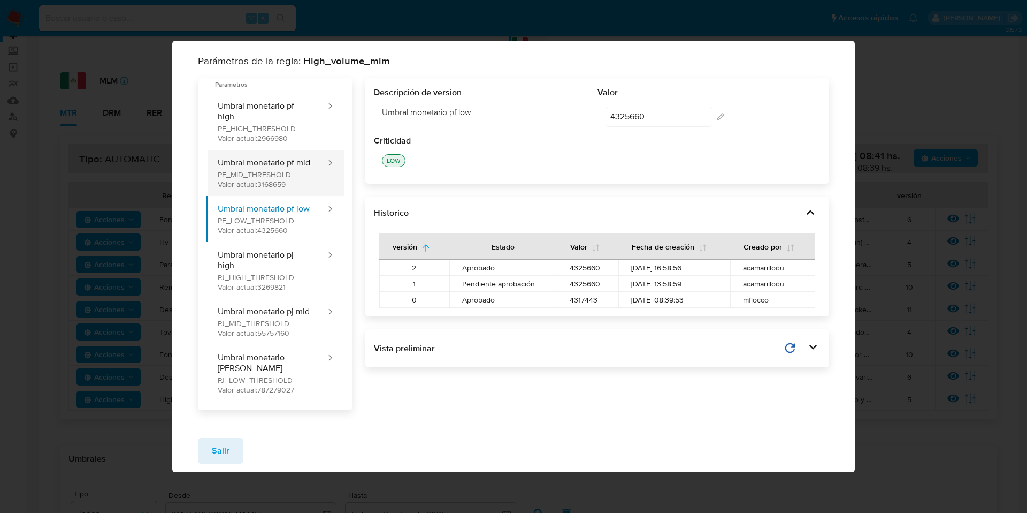
click at [300, 167] on button "Umbral monetario pf mid PF_MID_THRESHOLD Valor actual: 3168659" at bounding box center [267, 173] width 120 height 46
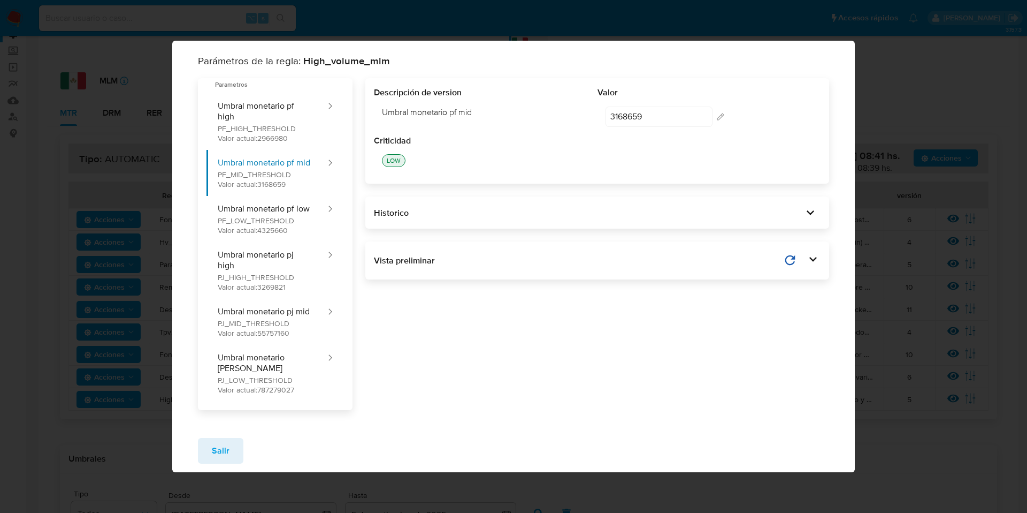
click at [397, 205] on div "Historico" at bounding box center [597, 212] width 464 height 32
click at [393, 209] on div "Historico" at bounding box center [597, 212] width 464 height 32
click at [394, 217] on div "Historico" at bounding box center [589, 213] width 430 height 12
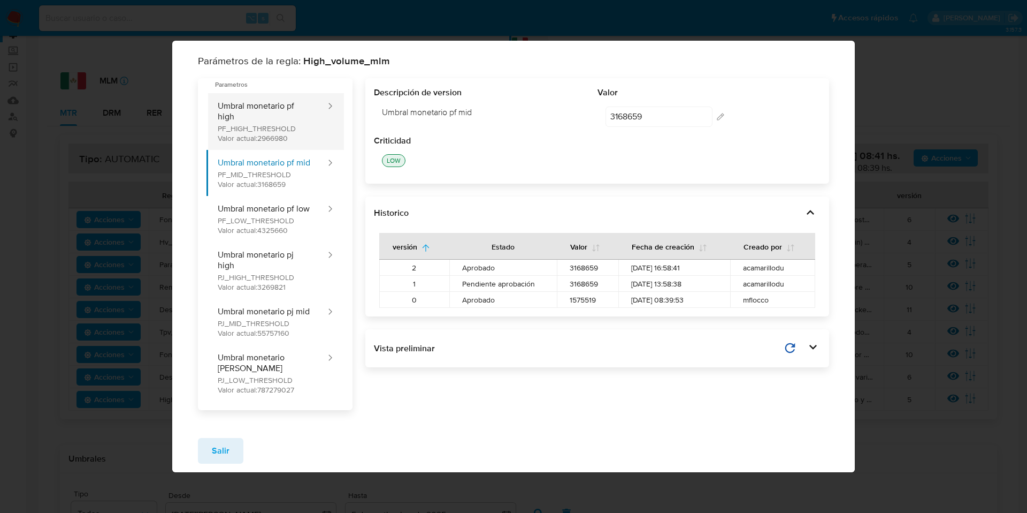
click at [289, 136] on button "Umbral monetario pf high PF_HIGH_THRESHOLD Valor actual: 2966980" at bounding box center [267, 121] width 120 height 57
type input "2966980"
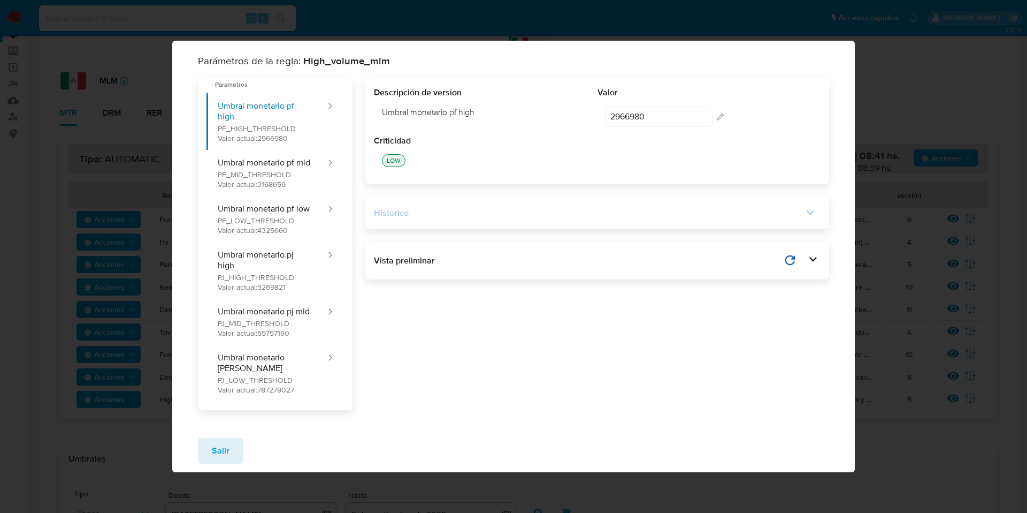
click at [391, 216] on div "Historico" at bounding box center [589, 213] width 430 height 12
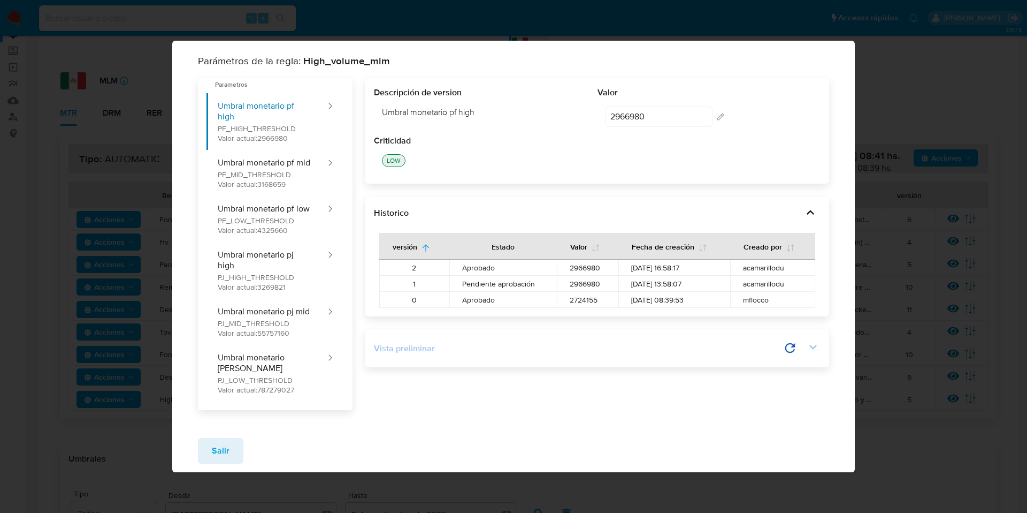
click at [513, 358] on div "Vista preliminar" at bounding box center [597, 348] width 447 height 21
click at [499, 351] on div "Vista preliminar" at bounding box center [578, 348] width 409 height 12
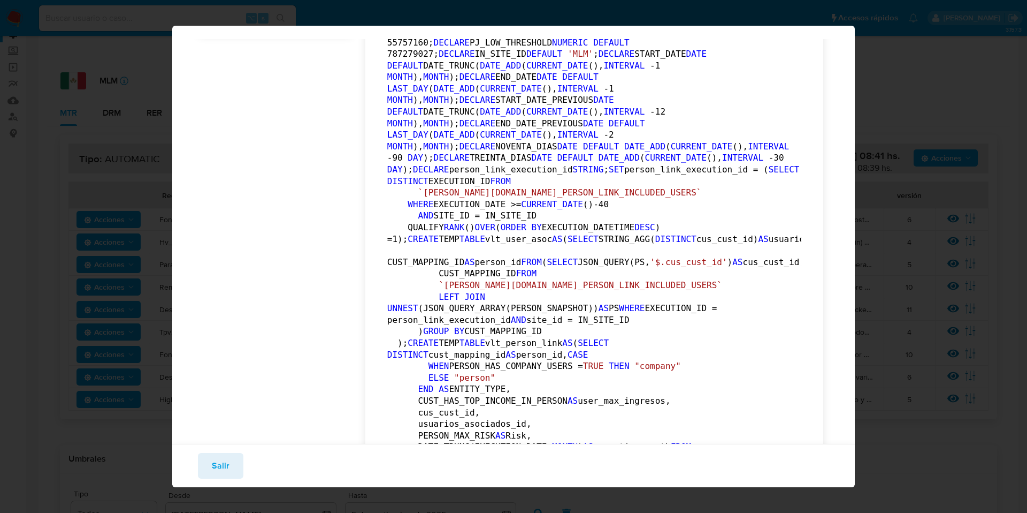
scroll to position [0, 0]
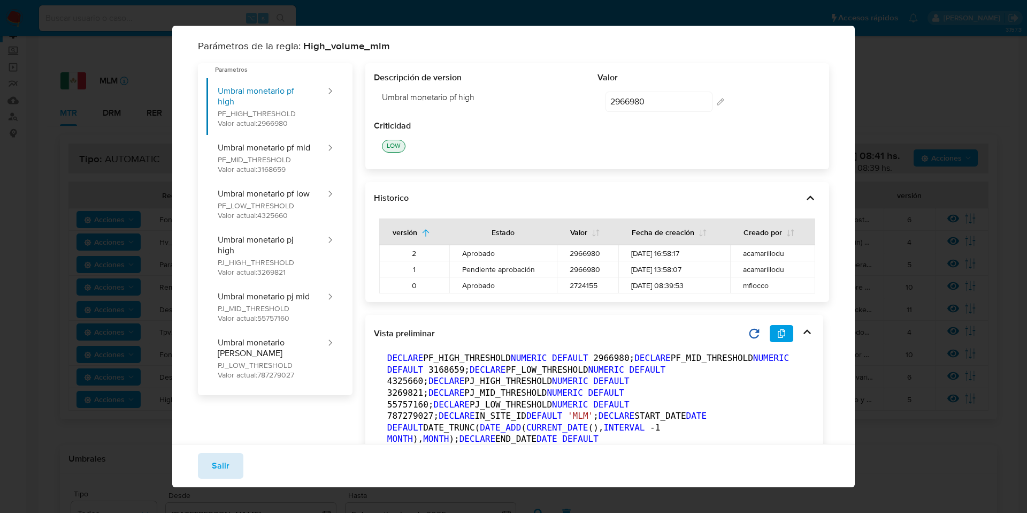
click at [210, 473] on button "Salir" at bounding box center [220, 466] width 45 height 26
